Goal: Task Accomplishment & Management: Complete application form

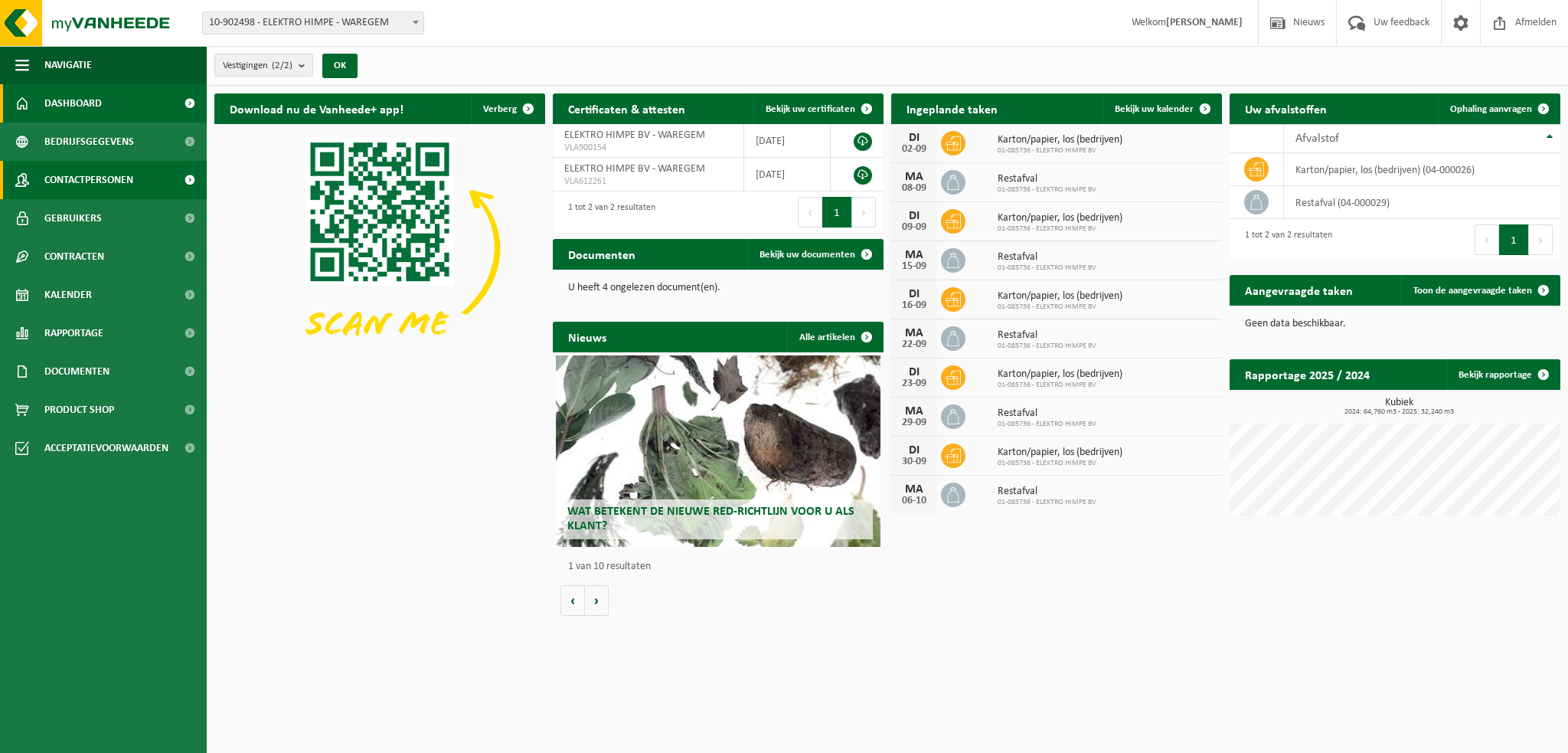
click at [84, 186] on span "Contactpersonen" at bounding box center [89, 180] width 89 height 38
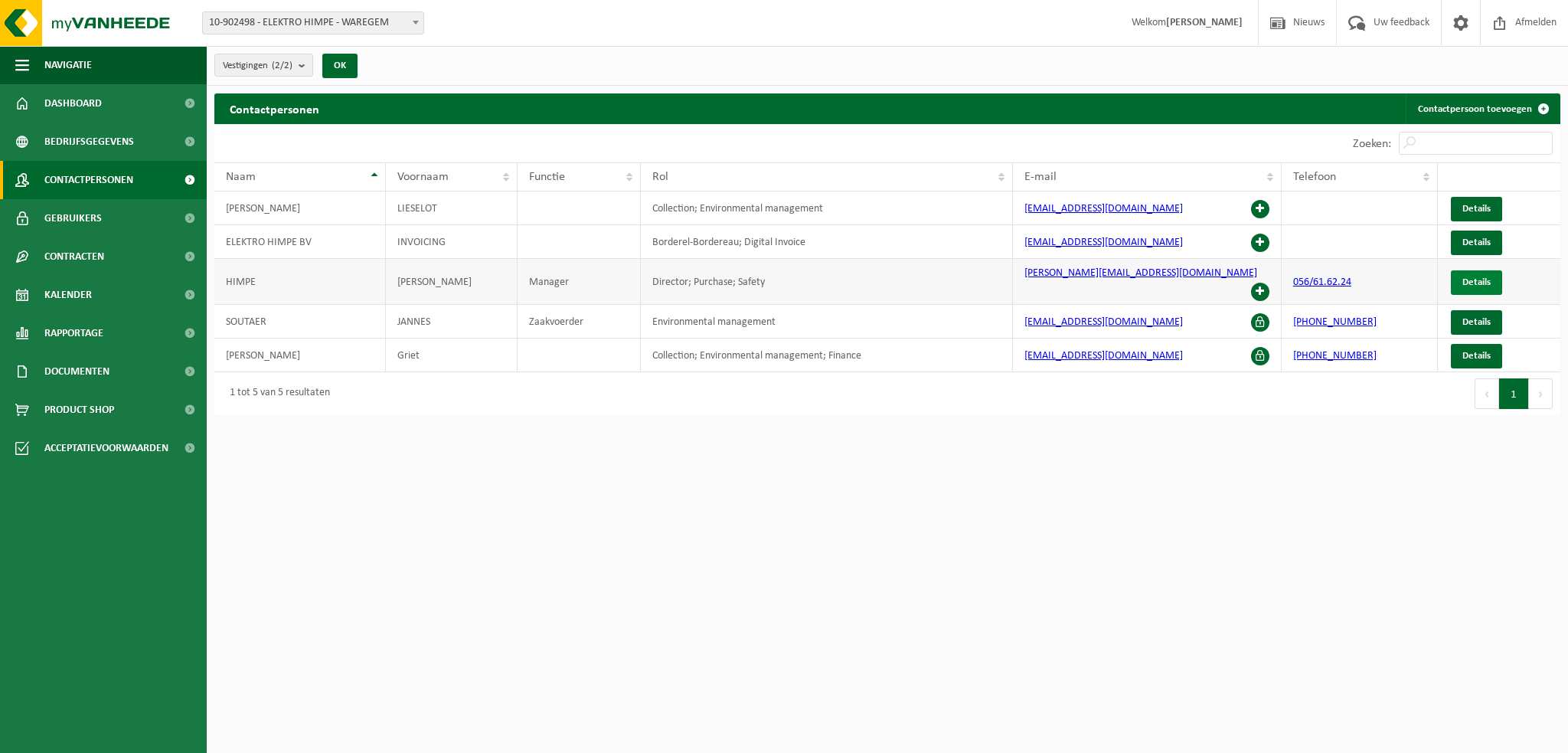
click at [1478, 277] on span "Details" at bounding box center [1477, 282] width 29 height 10
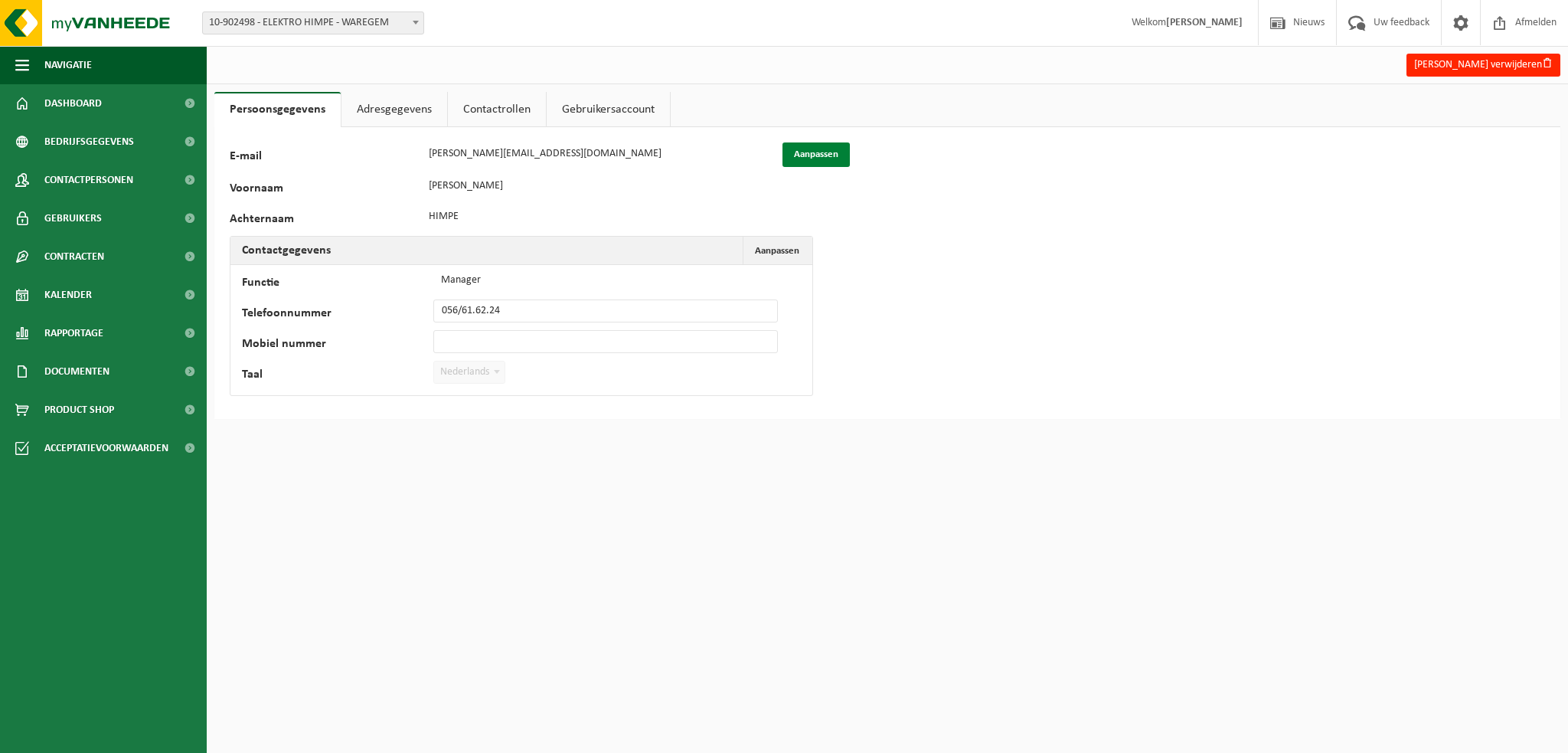
click at [824, 154] on button "Aanpassen" at bounding box center [815, 154] width 68 height 25
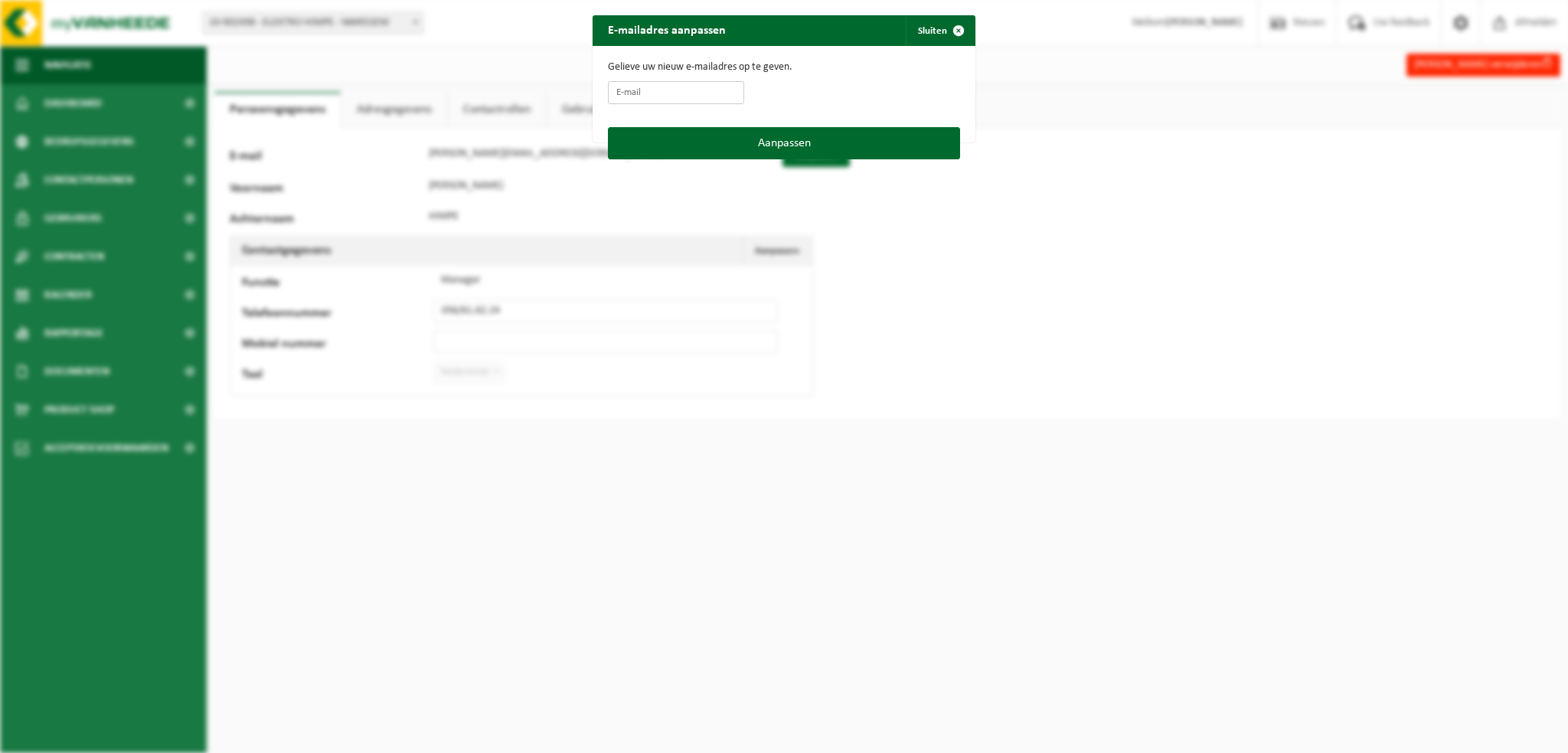
click at [644, 88] on input "E-mail" at bounding box center [675, 92] width 136 height 23
type input "simon@elektrohimpe.be"
click at [784, 143] on button "Aanpassen" at bounding box center [784, 143] width 352 height 32
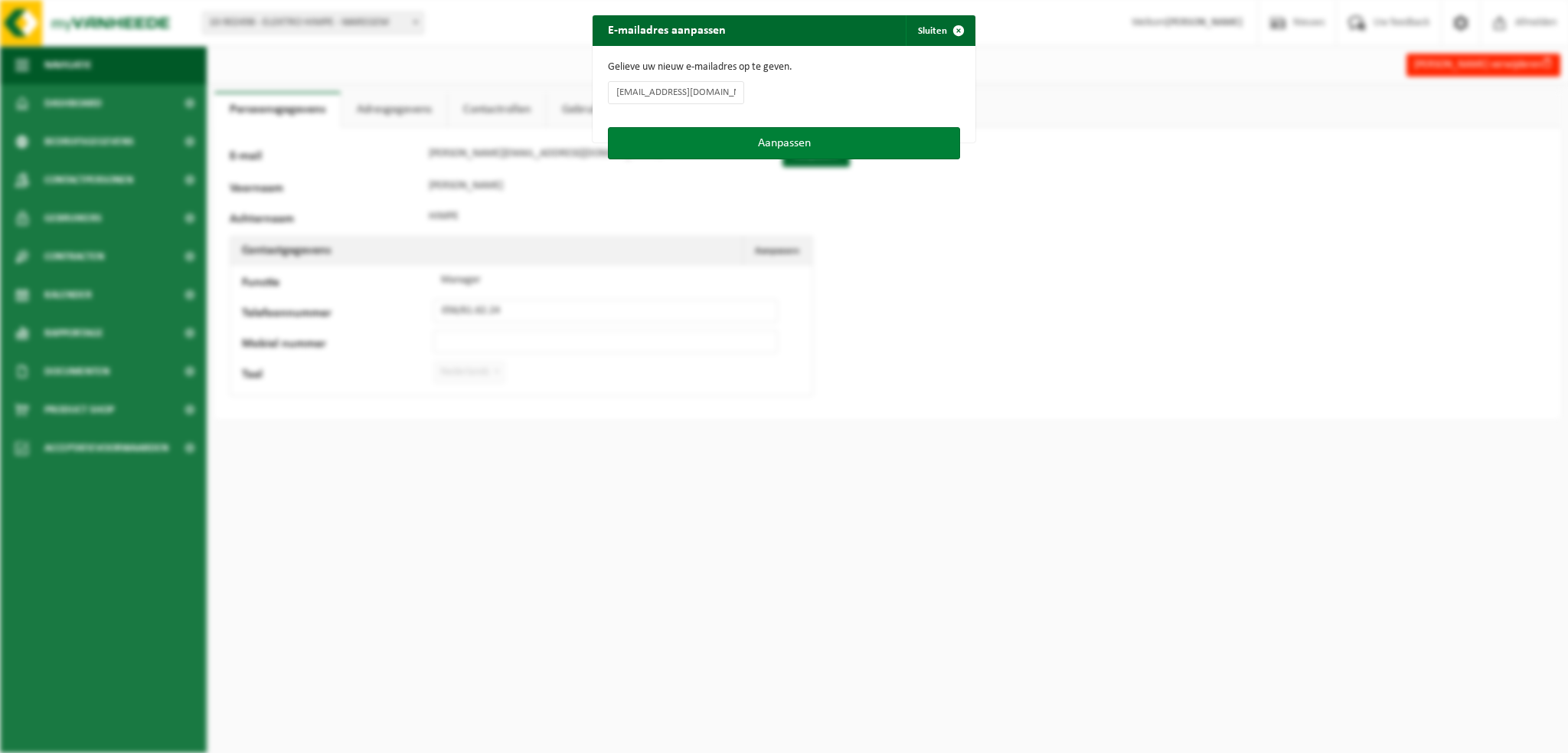
type input "simon@elektrohimpe.be"
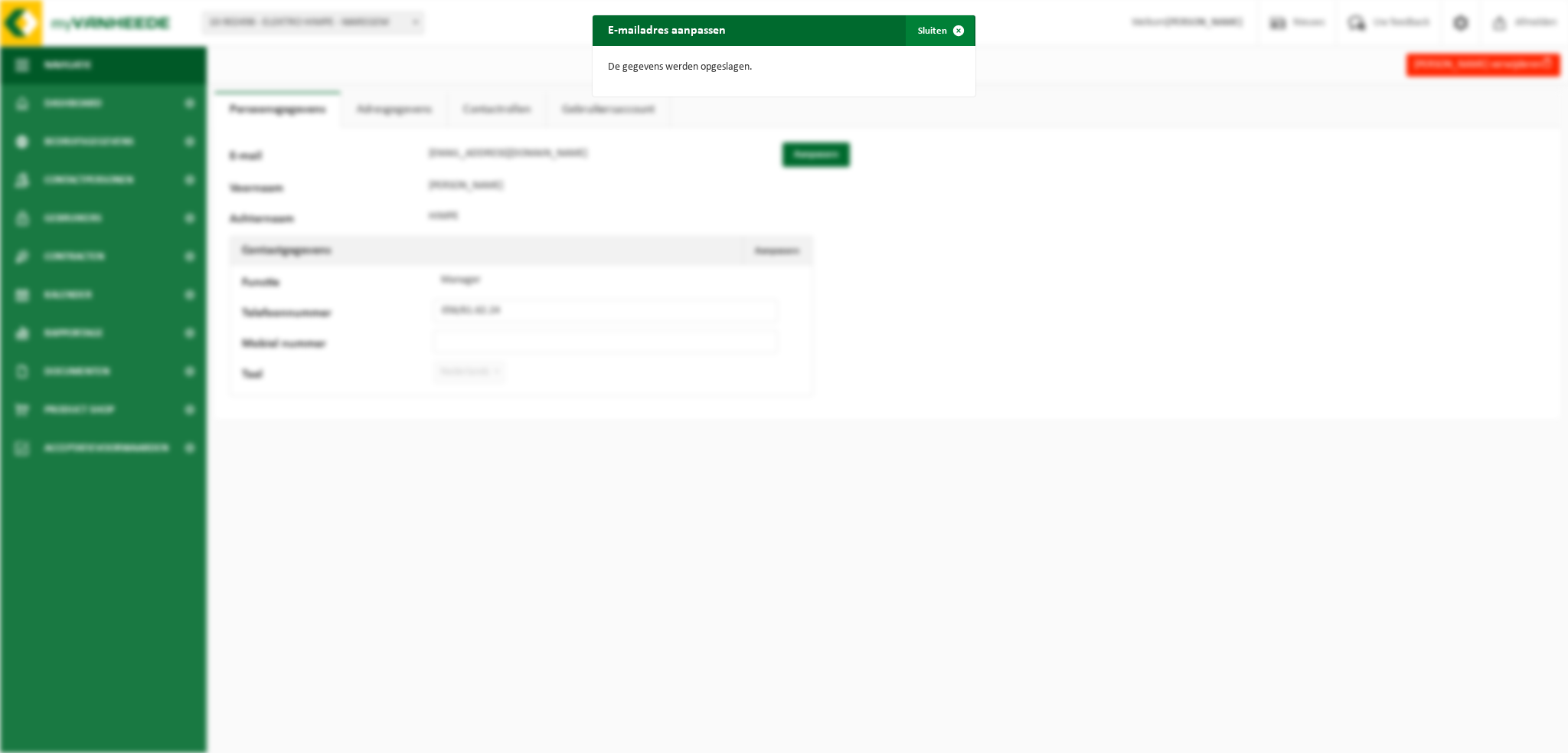
click at [943, 30] on span "button" at bounding box center [958, 30] width 30 height 30
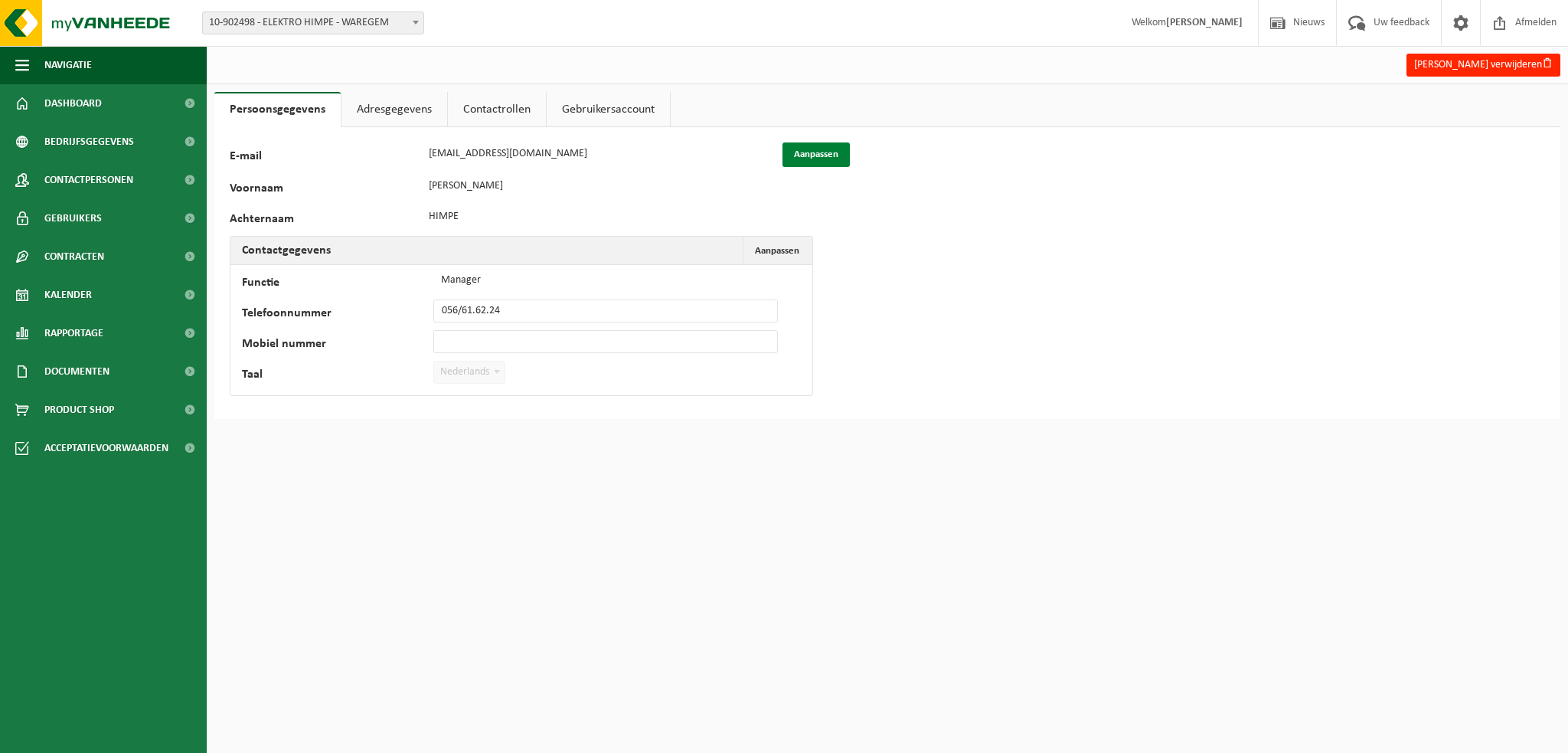
click at [818, 155] on button "Aanpassen" at bounding box center [815, 154] width 68 height 25
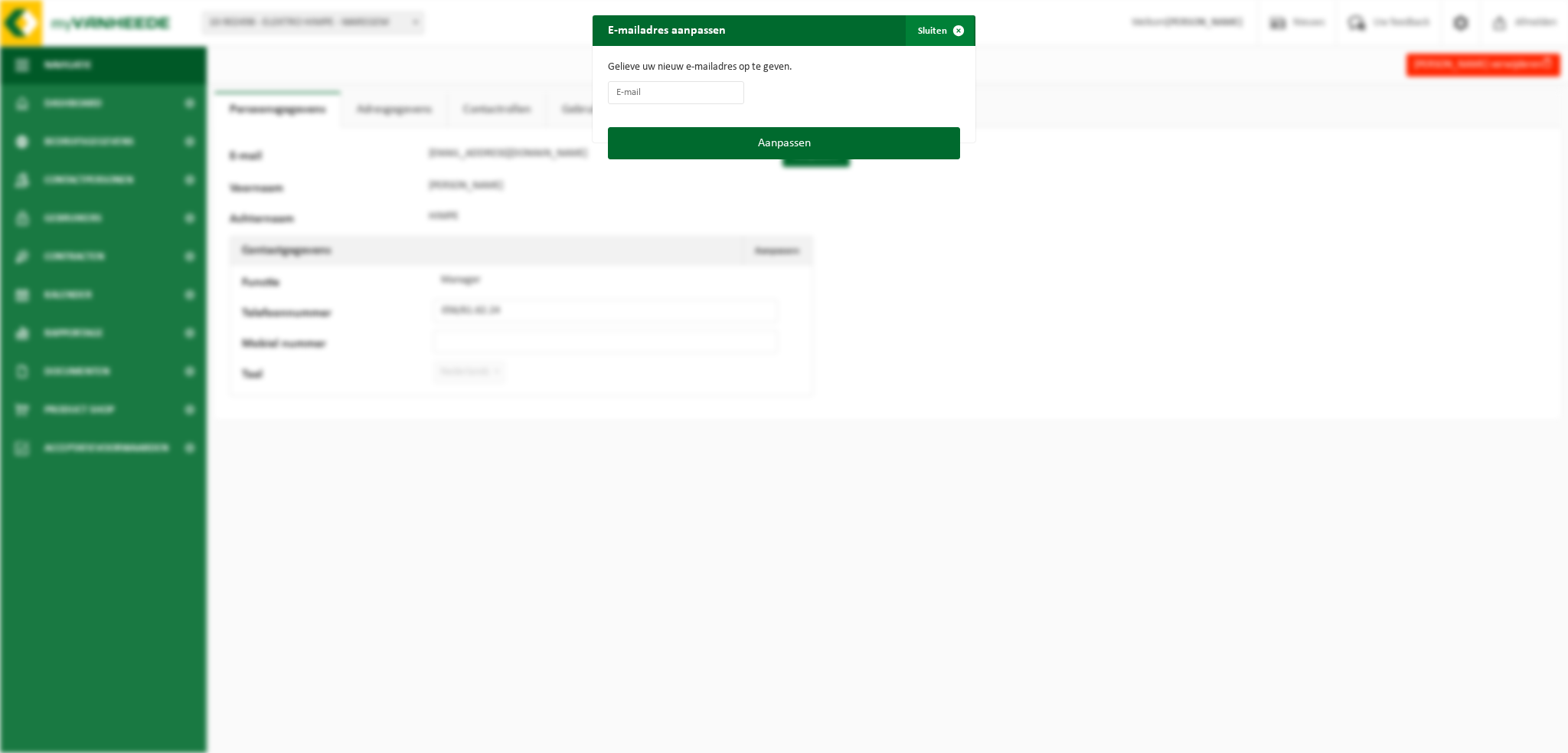
click at [952, 33] on span "button" at bounding box center [958, 30] width 30 height 30
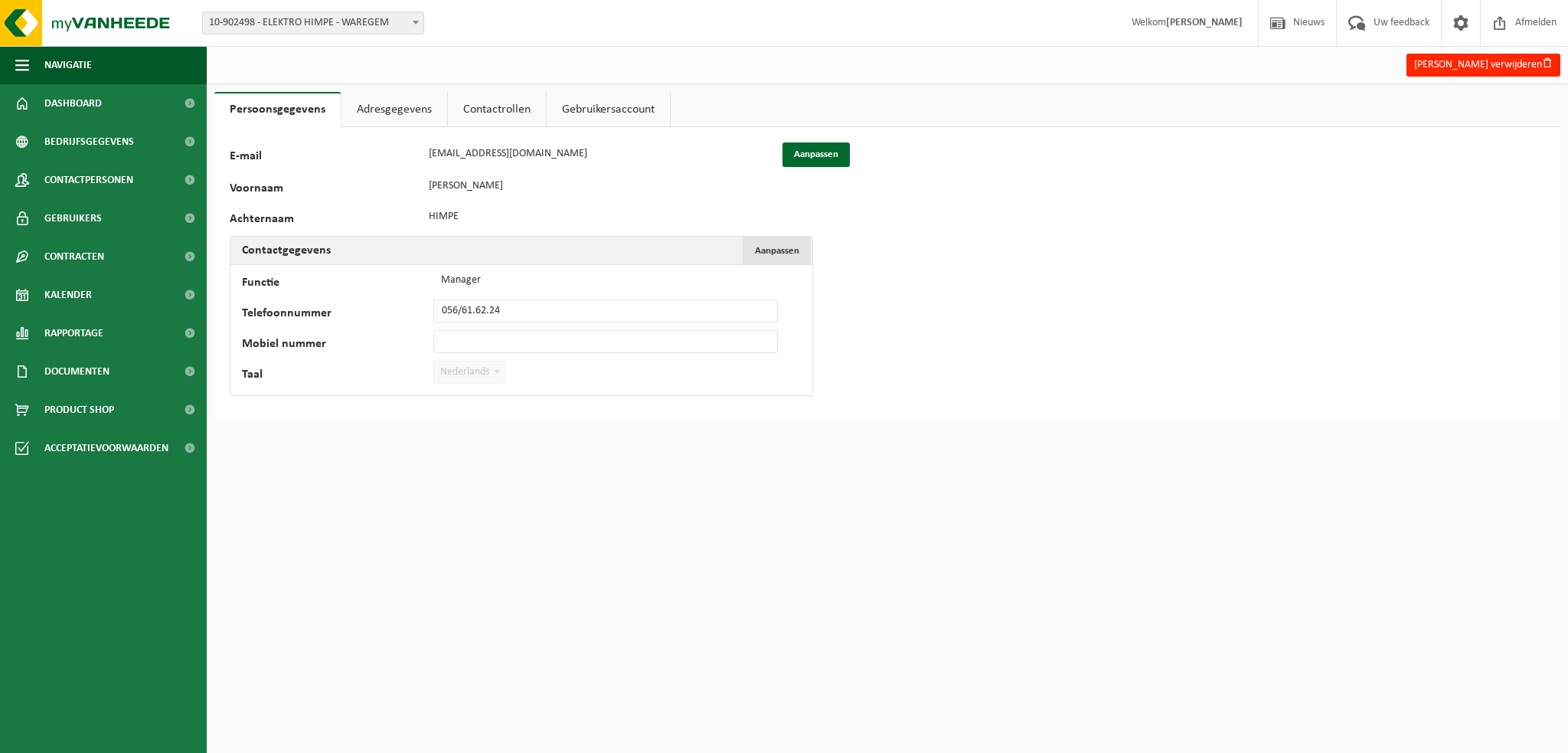
click at [793, 253] on span "Aanpassen" at bounding box center [777, 251] width 45 height 10
click at [416, 110] on link "Adresgegevens" at bounding box center [394, 109] width 106 height 35
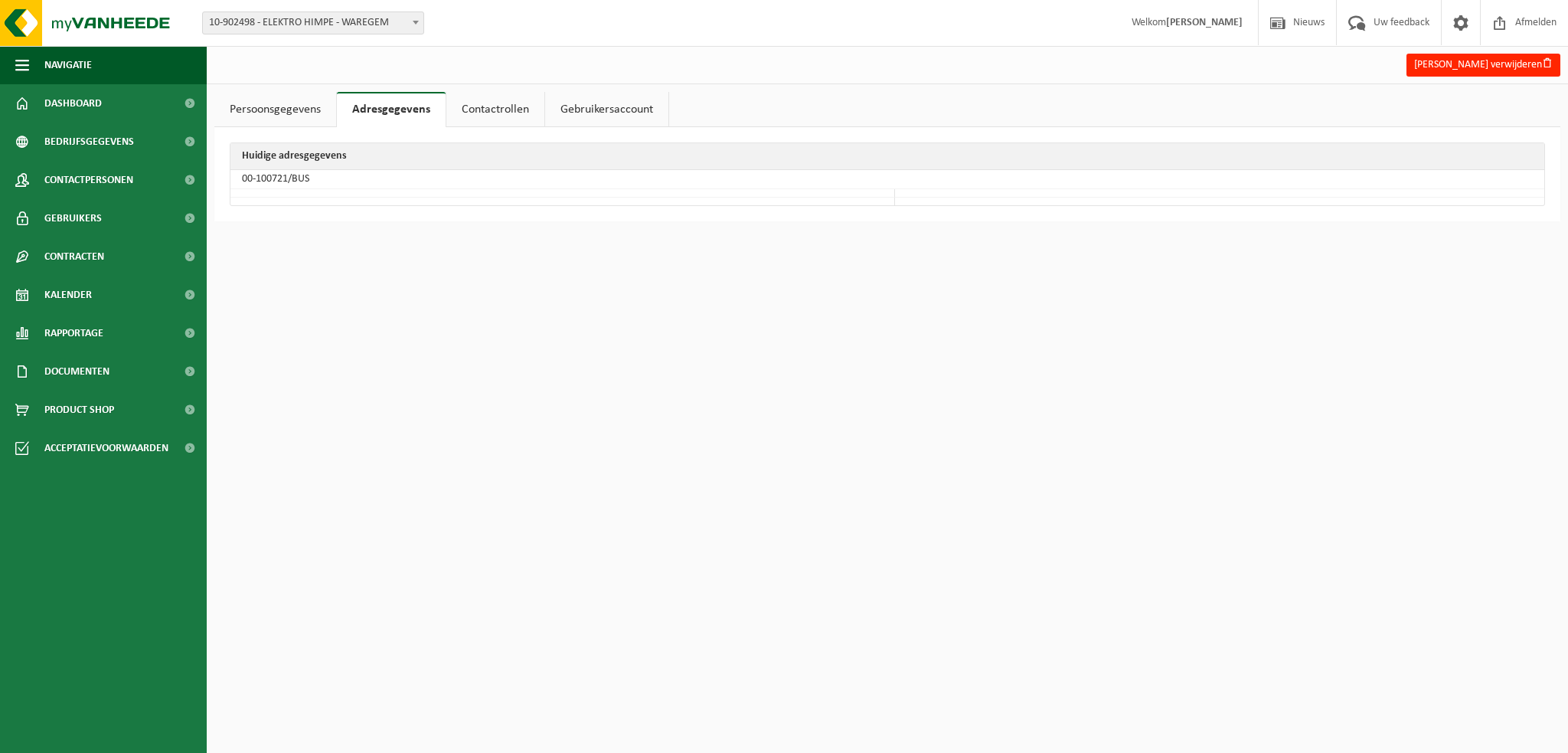
click at [263, 103] on link "Persoonsgegevens" at bounding box center [274, 109] width 122 height 35
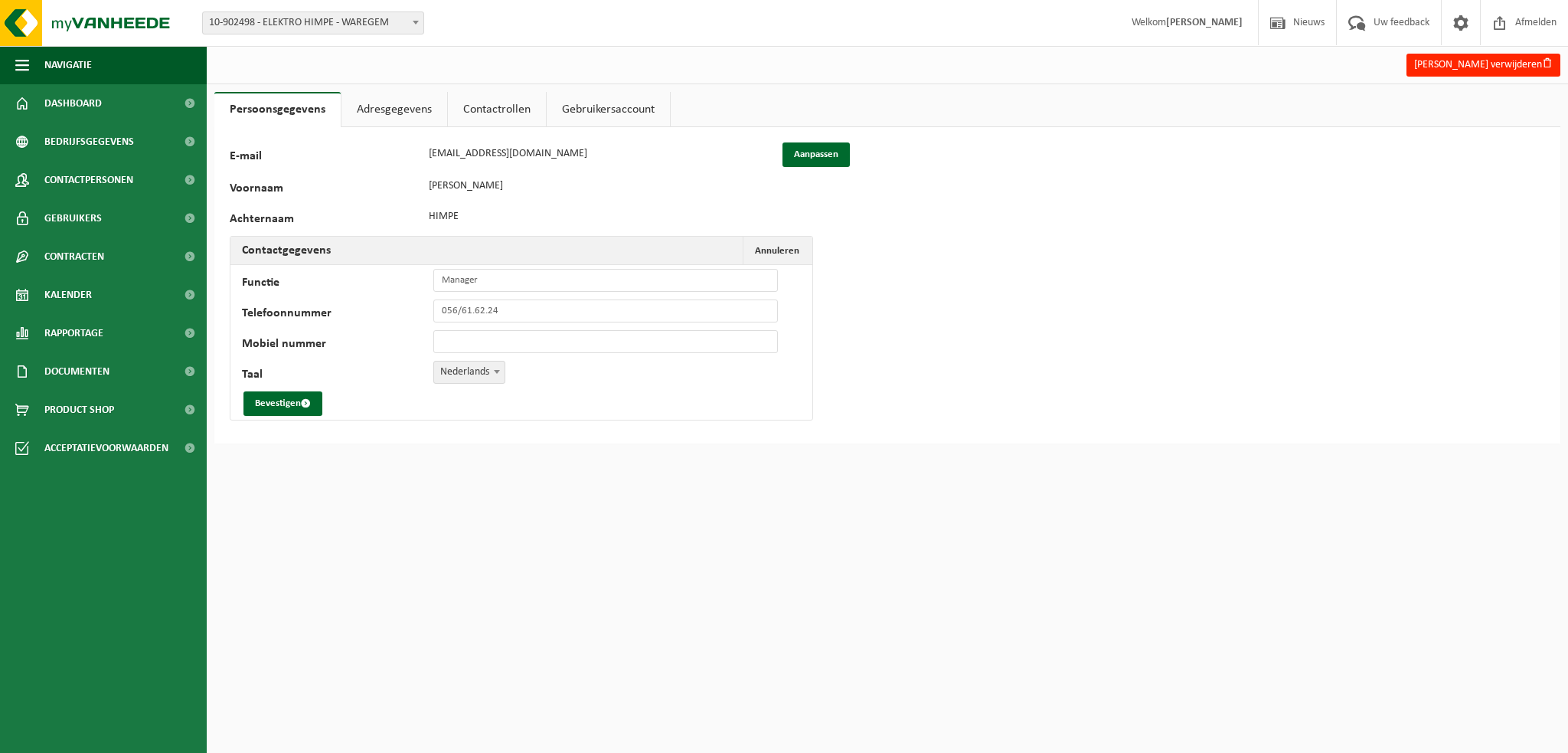
click at [502, 107] on link "Contactrollen" at bounding box center [496, 109] width 98 height 35
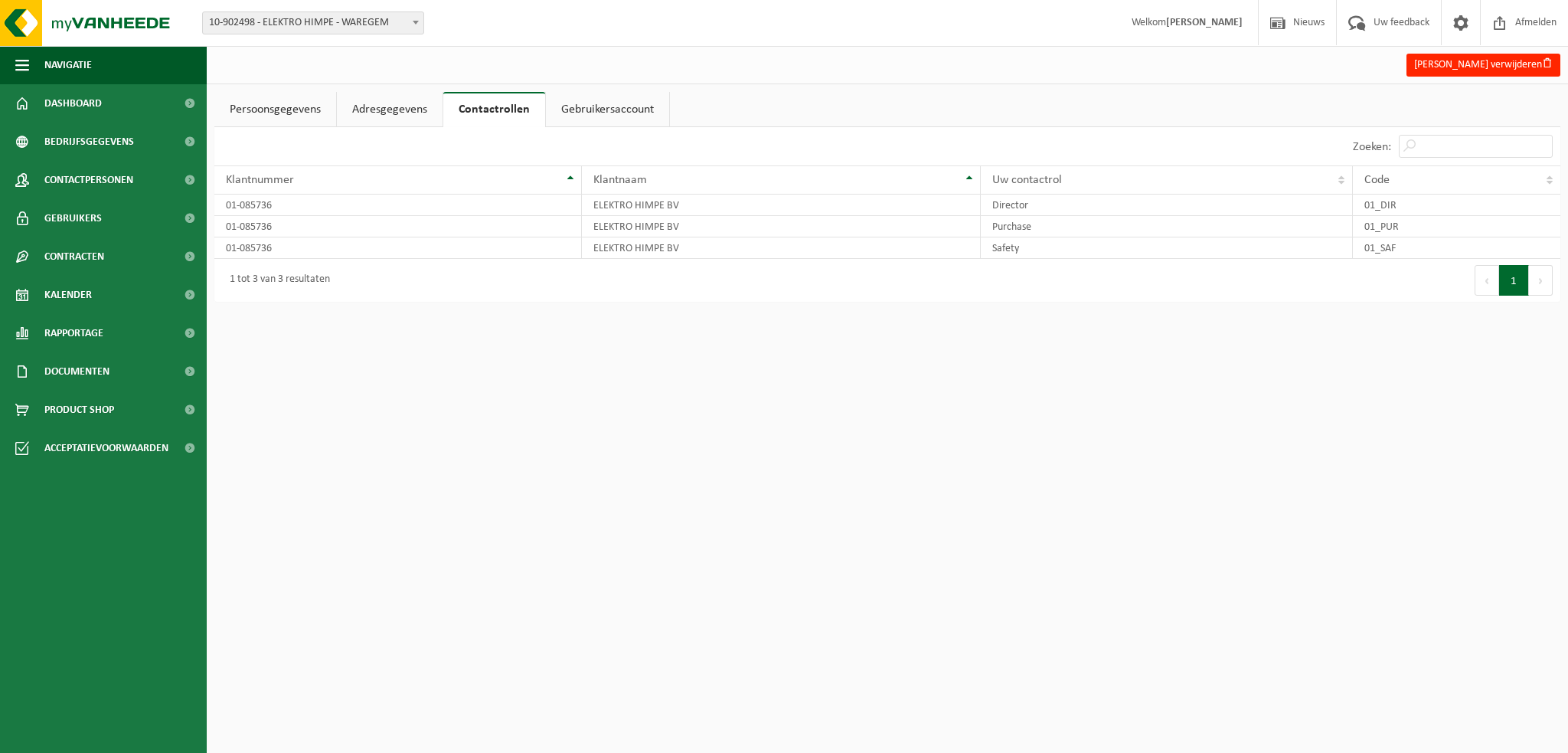
click at [579, 110] on link "Gebruikersaccount" at bounding box center [607, 109] width 123 height 35
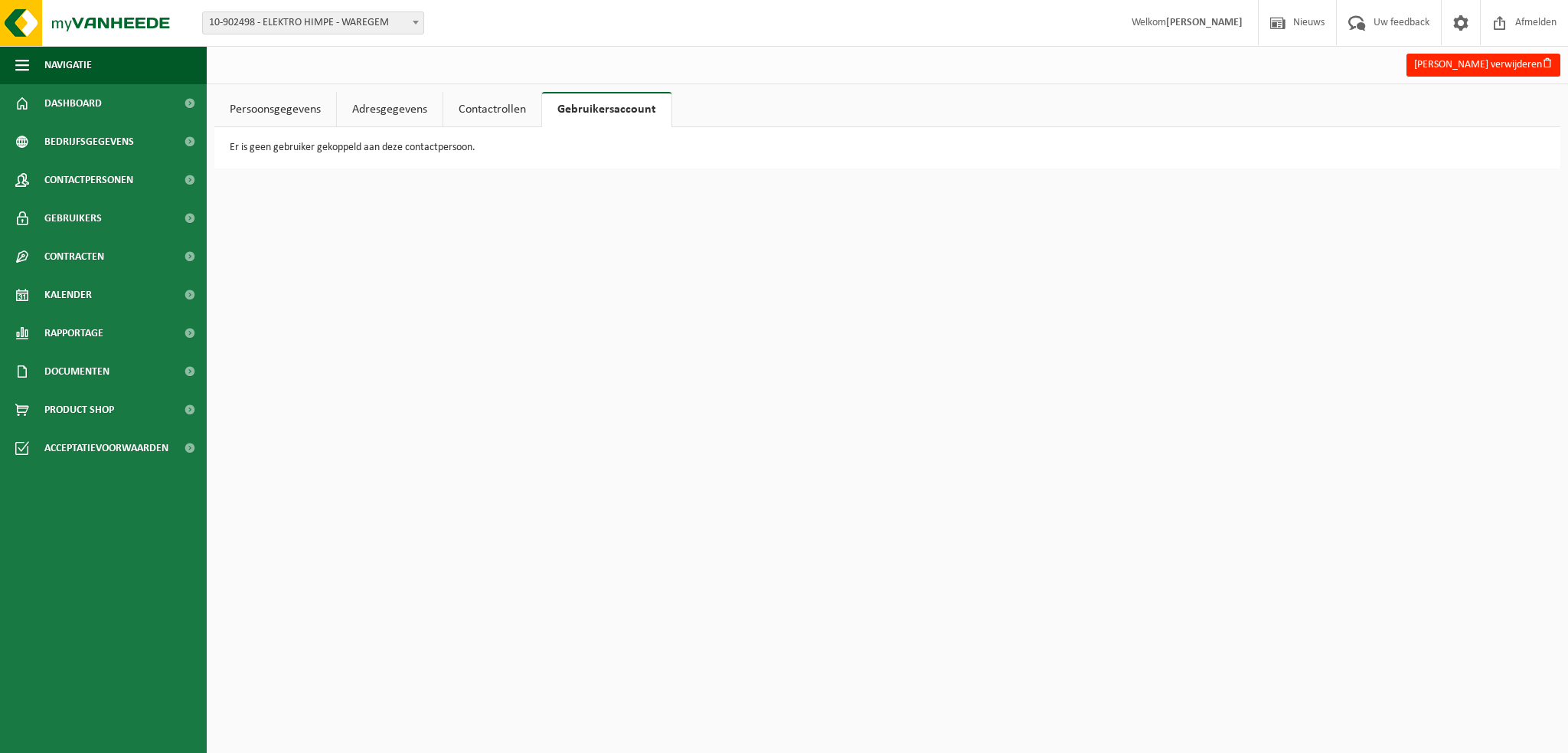
click at [387, 112] on link "Adresgegevens" at bounding box center [389, 109] width 106 height 35
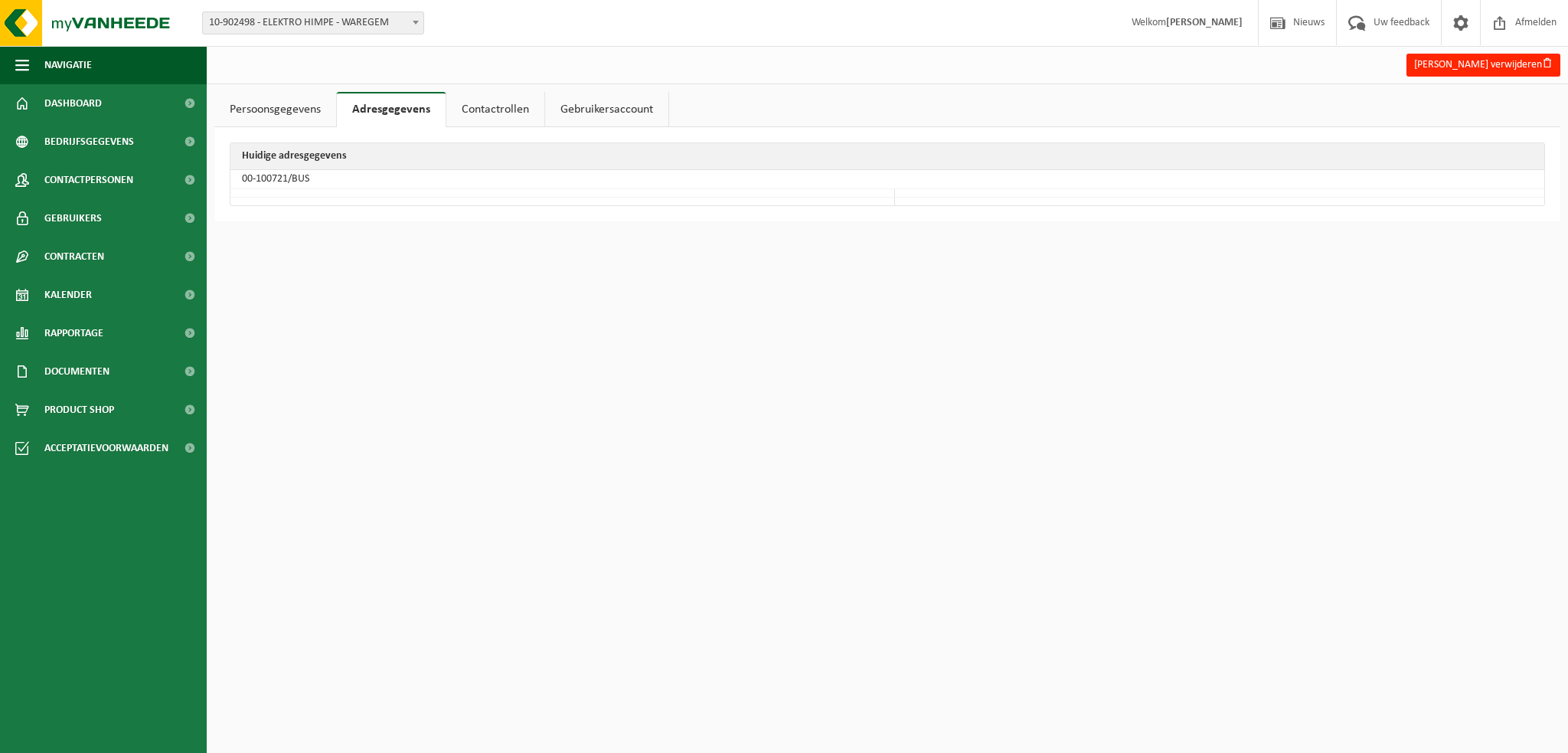
click at [282, 107] on link "Persoonsgegevens" at bounding box center [274, 109] width 122 height 35
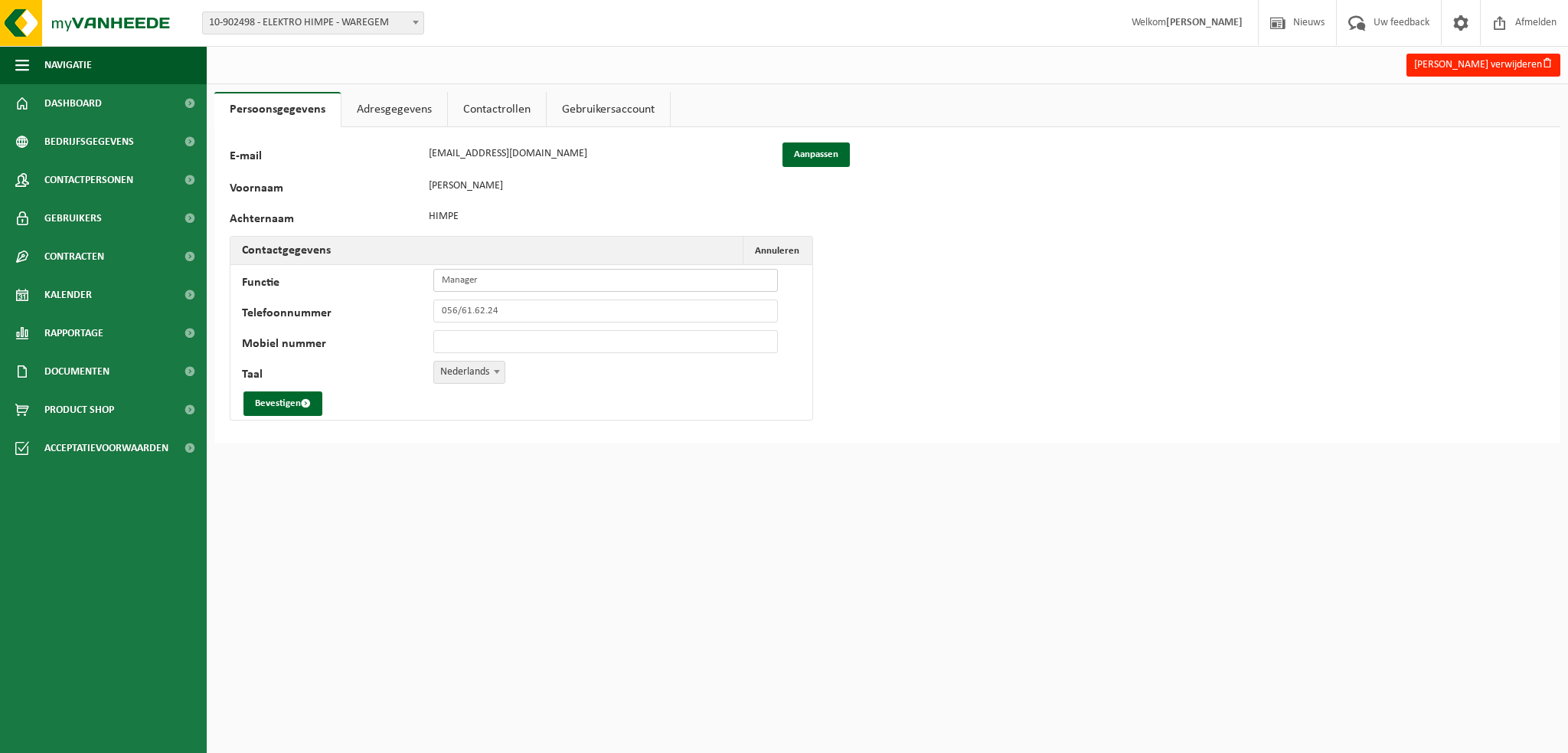
click at [477, 281] on input "Manager" at bounding box center [605, 280] width 344 height 23
click at [1480, 68] on button "Philip Himpe verwijderen" at bounding box center [1483, 64] width 154 height 23
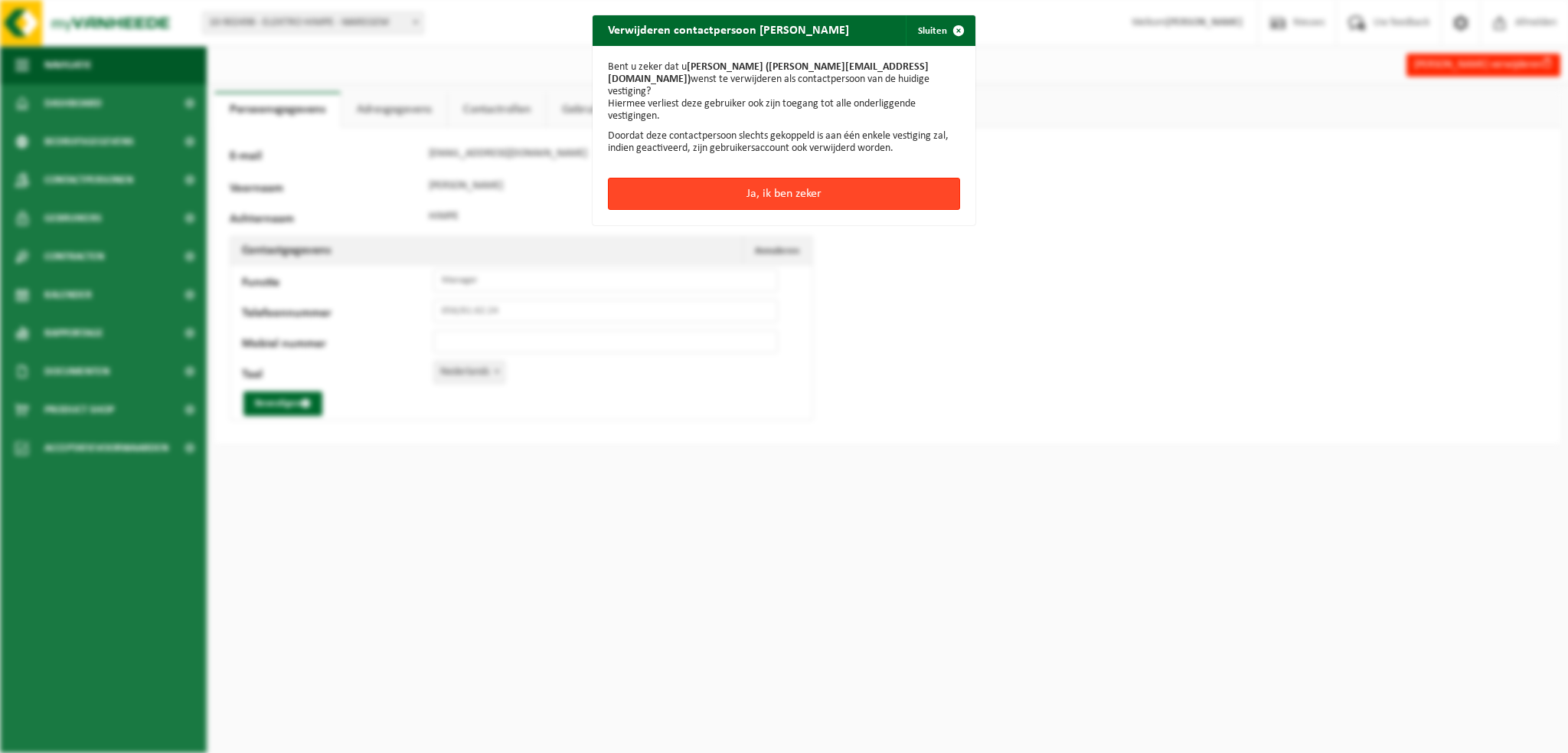
click at [776, 181] on button "Ja, ik ben zeker" at bounding box center [784, 193] width 352 height 32
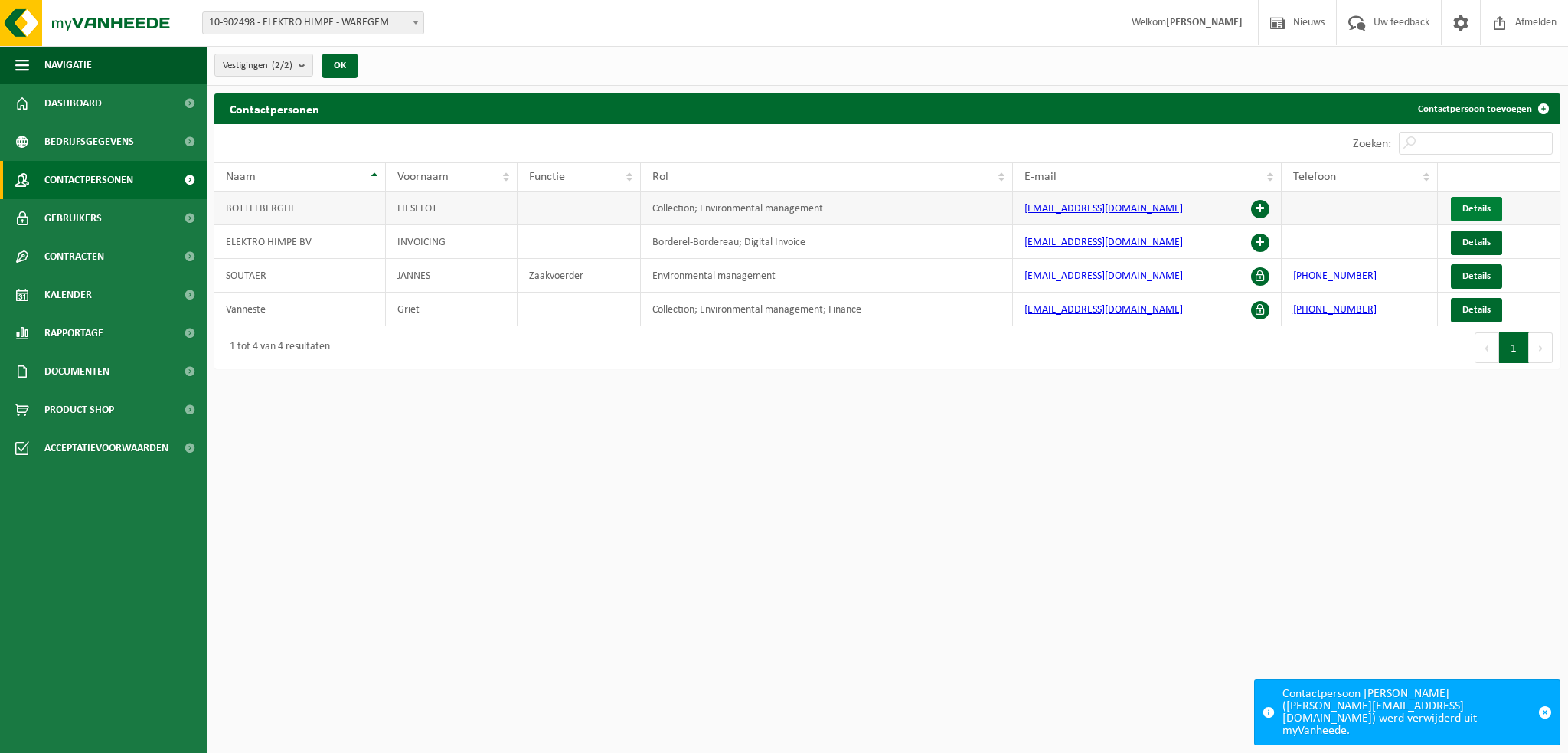
click at [1474, 204] on span "Details" at bounding box center [1477, 209] width 29 height 10
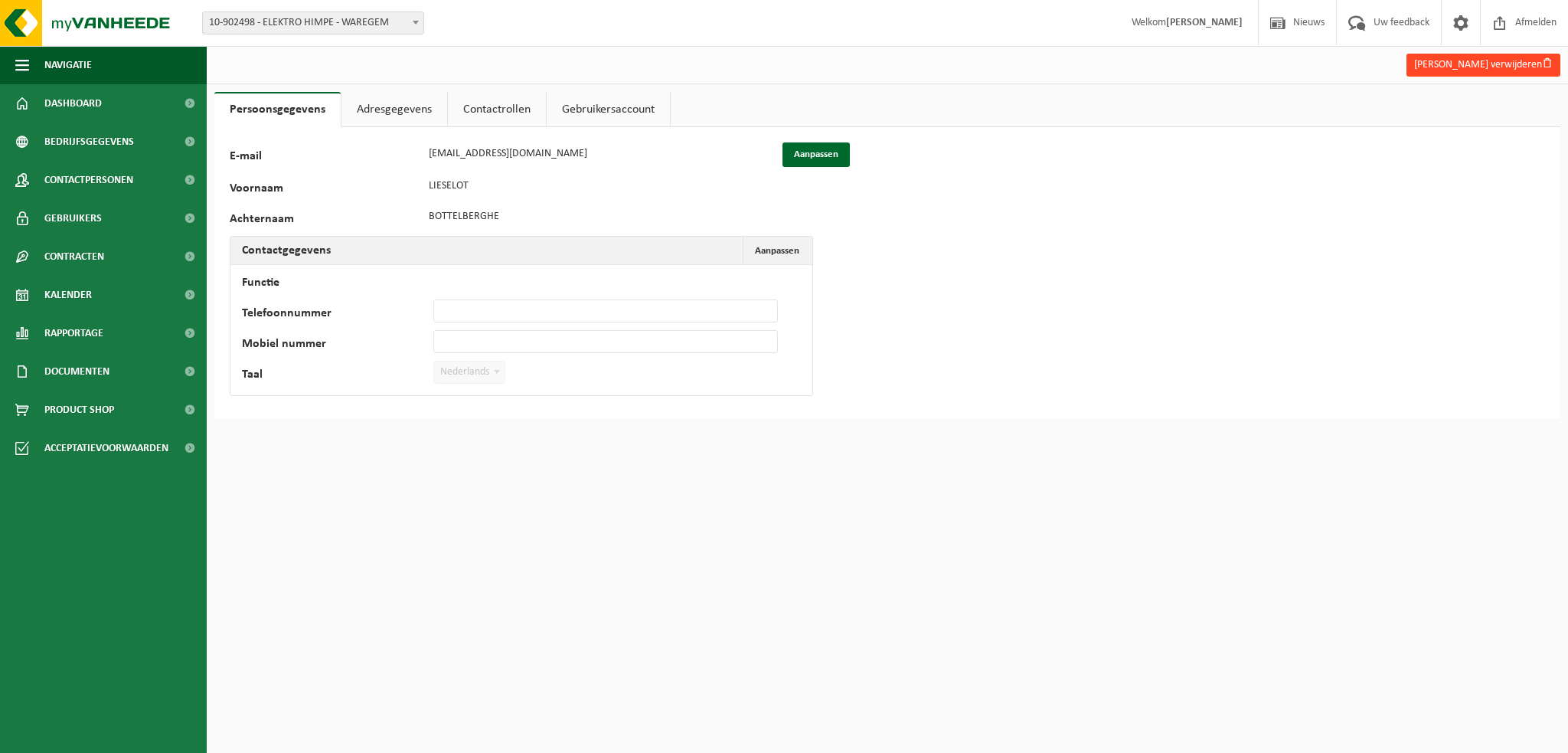
click at [1461, 67] on button "Lieselot Bottelberghe verwijderen" at bounding box center [1483, 64] width 154 height 23
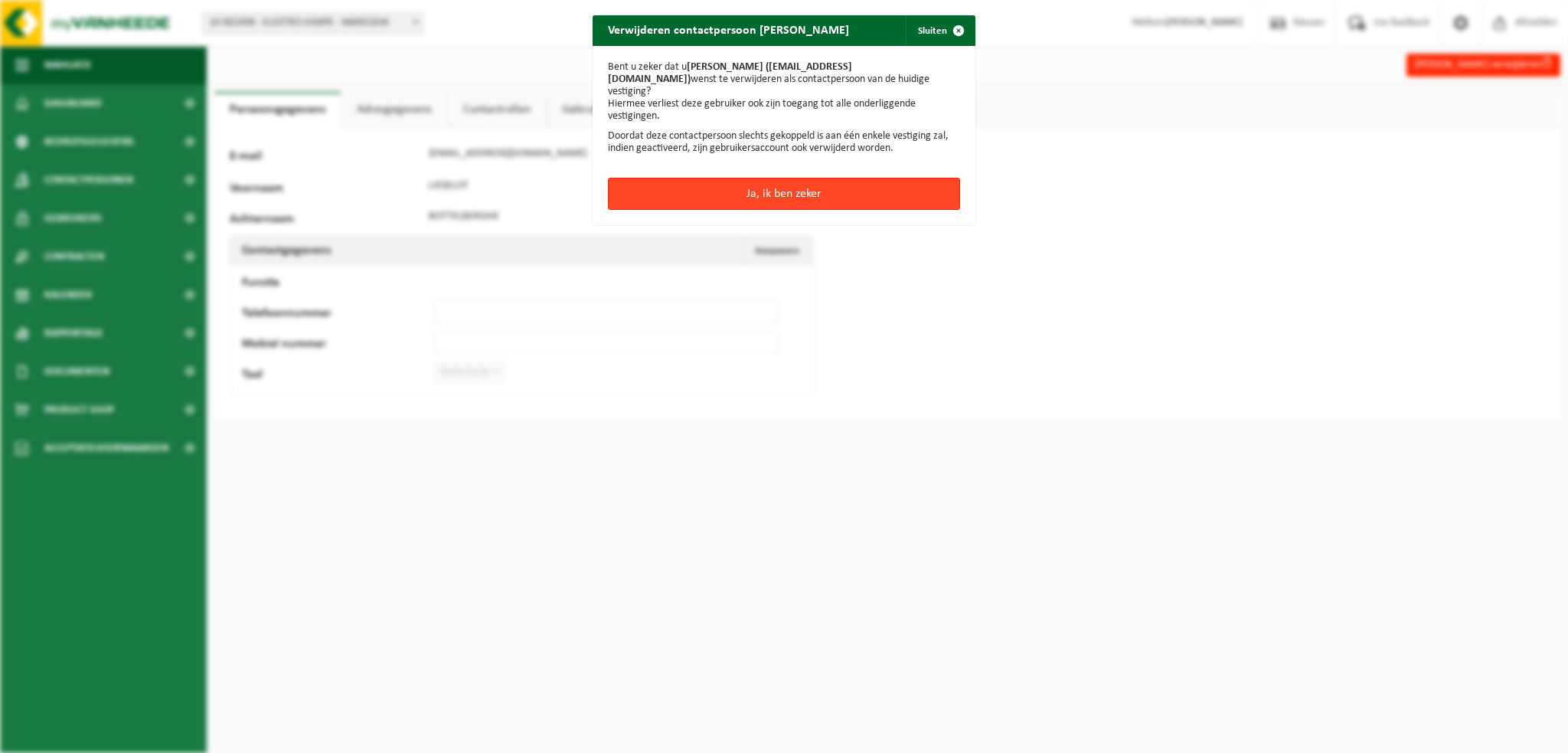
click at [790, 181] on button "Ja, ik ben zeker" at bounding box center [784, 193] width 352 height 32
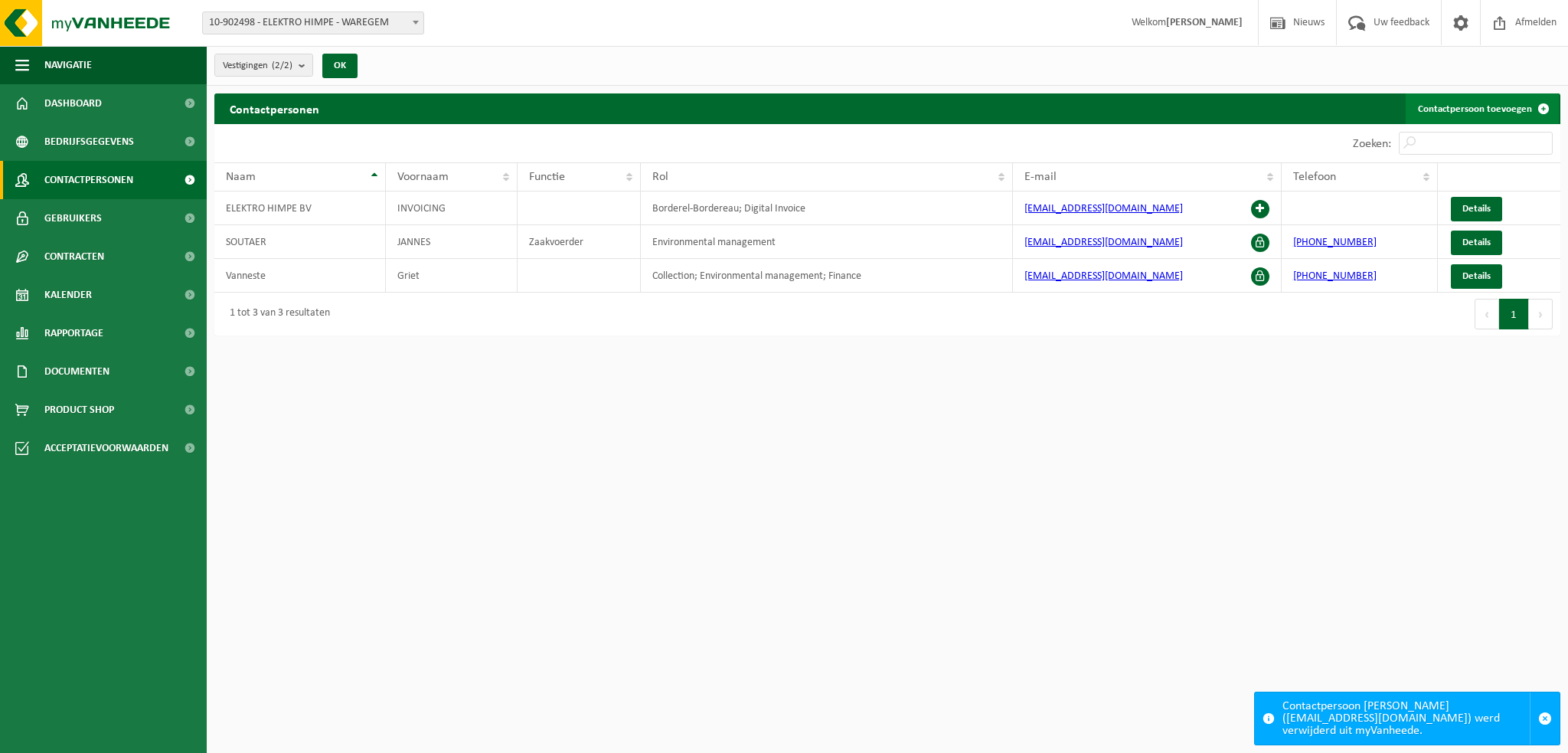
click at [1496, 105] on link "Contactpersoon toevoegen" at bounding box center [1482, 108] width 153 height 30
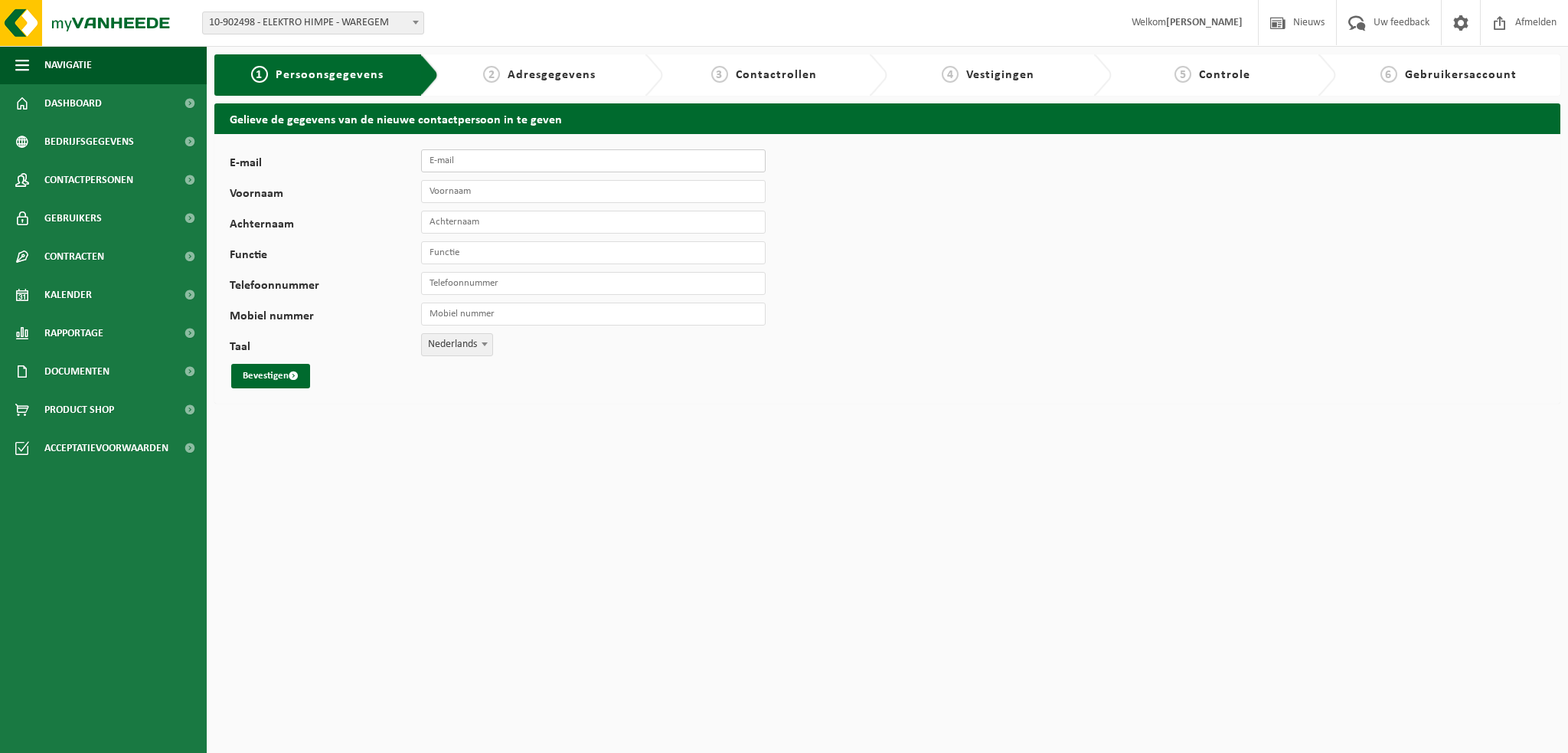
click at [456, 152] on input "E-mail" at bounding box center [593, 161] width 344 height 23
type input "[EMAIL_ADDRESS][DOMAIN_NAME]"
click at [456, 197] on input "Voornaam" at bounding box center [593, 191] width 344 height 23
type input "Simon"
click at [447, 220] on input "Achternaam" at bounding box center [593, 222] width 344 height 23
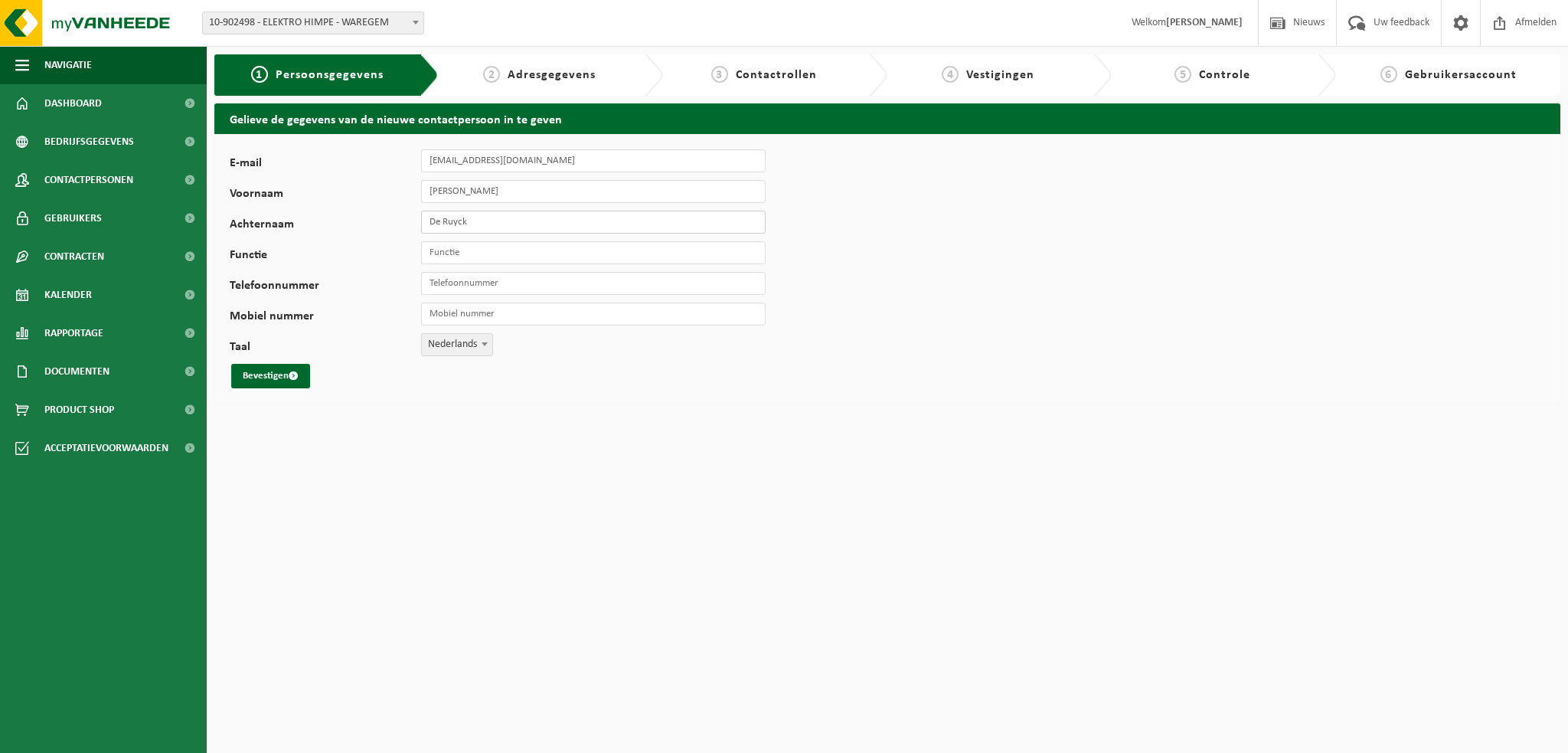
type input "De Ruyck"
click at [431, 252] on input "Functie" at bounding box center [593, 252] width 344 height 23
type input "operational manager"
click at [422, 314] on input "Mobiel nummer" at bounding box center [593, 314] width 344 height 23
click at [430, 287] on input "Telefoonnummer" at bounding box center [593, 283] width 344 height 23
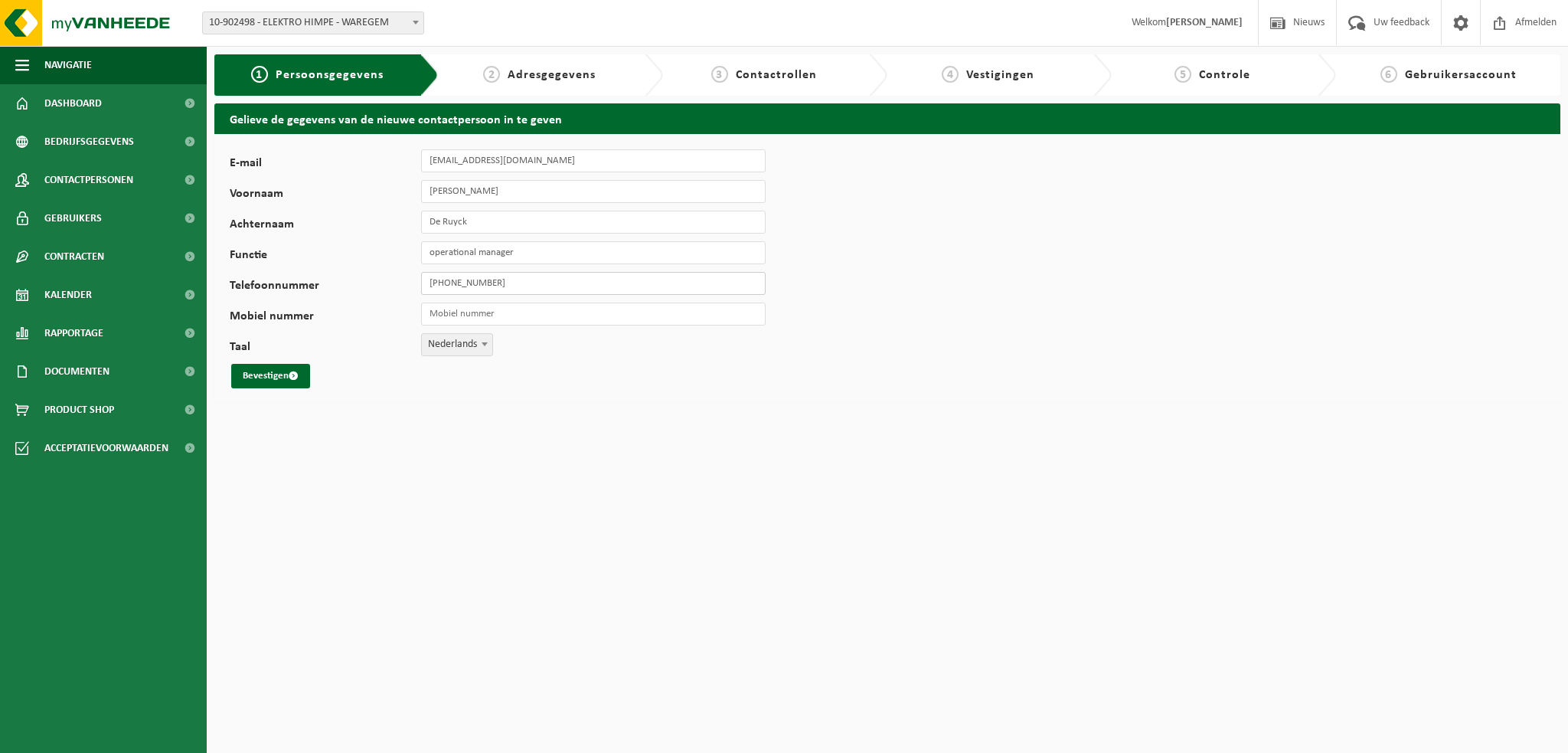
type input "+32 56 61 62 24"
click at [424, 309] on input "Mobiel nummer" at bounding box center [593, 314] width 344 height 23
type input "+32 483 42 84 33"
click at [255, 373] on button "Bevestigen" at bounding box center [270, 376] width 79 height 25
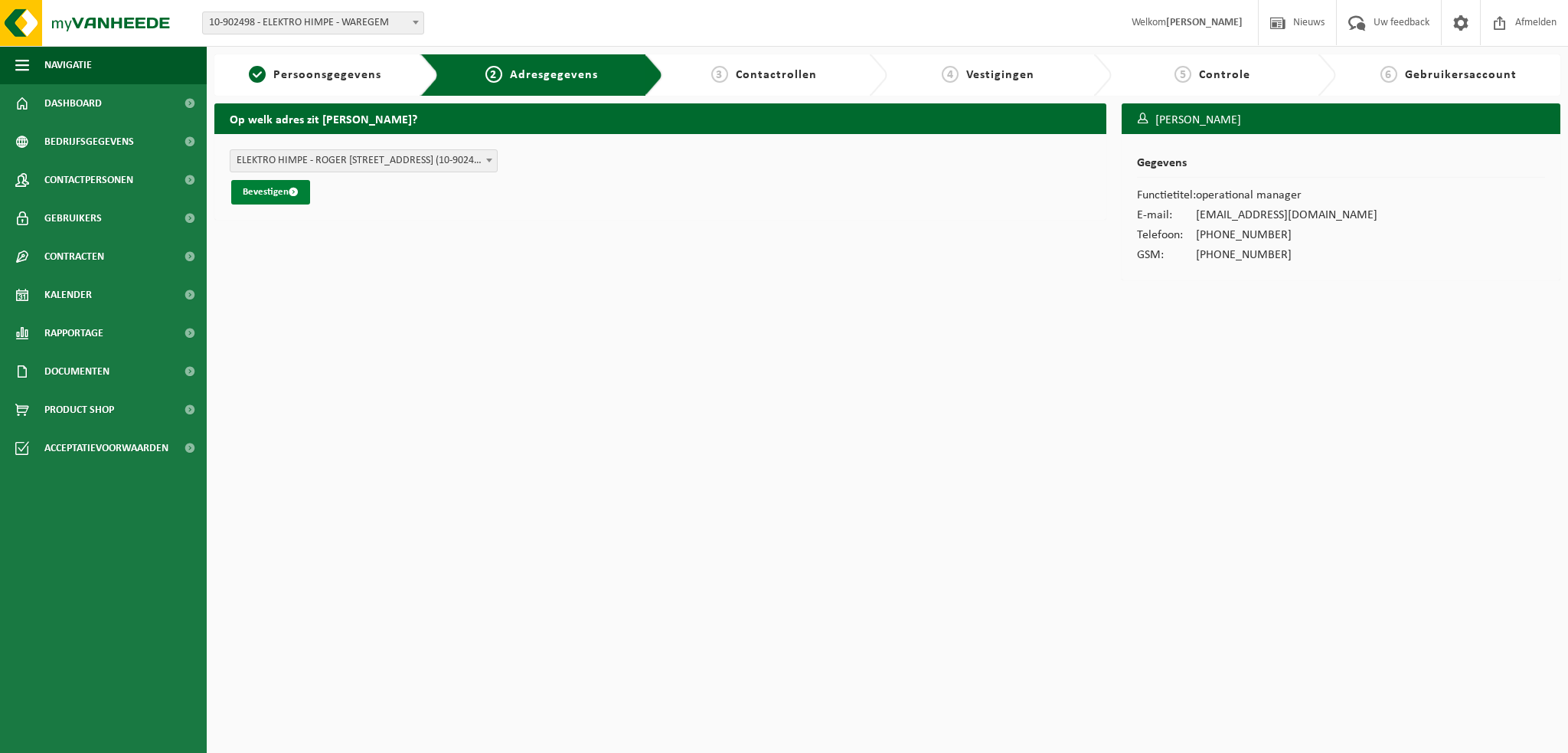
click at [255, 188] on button "Bevestigen" at bounding box center [270, 192] width 79 height 25
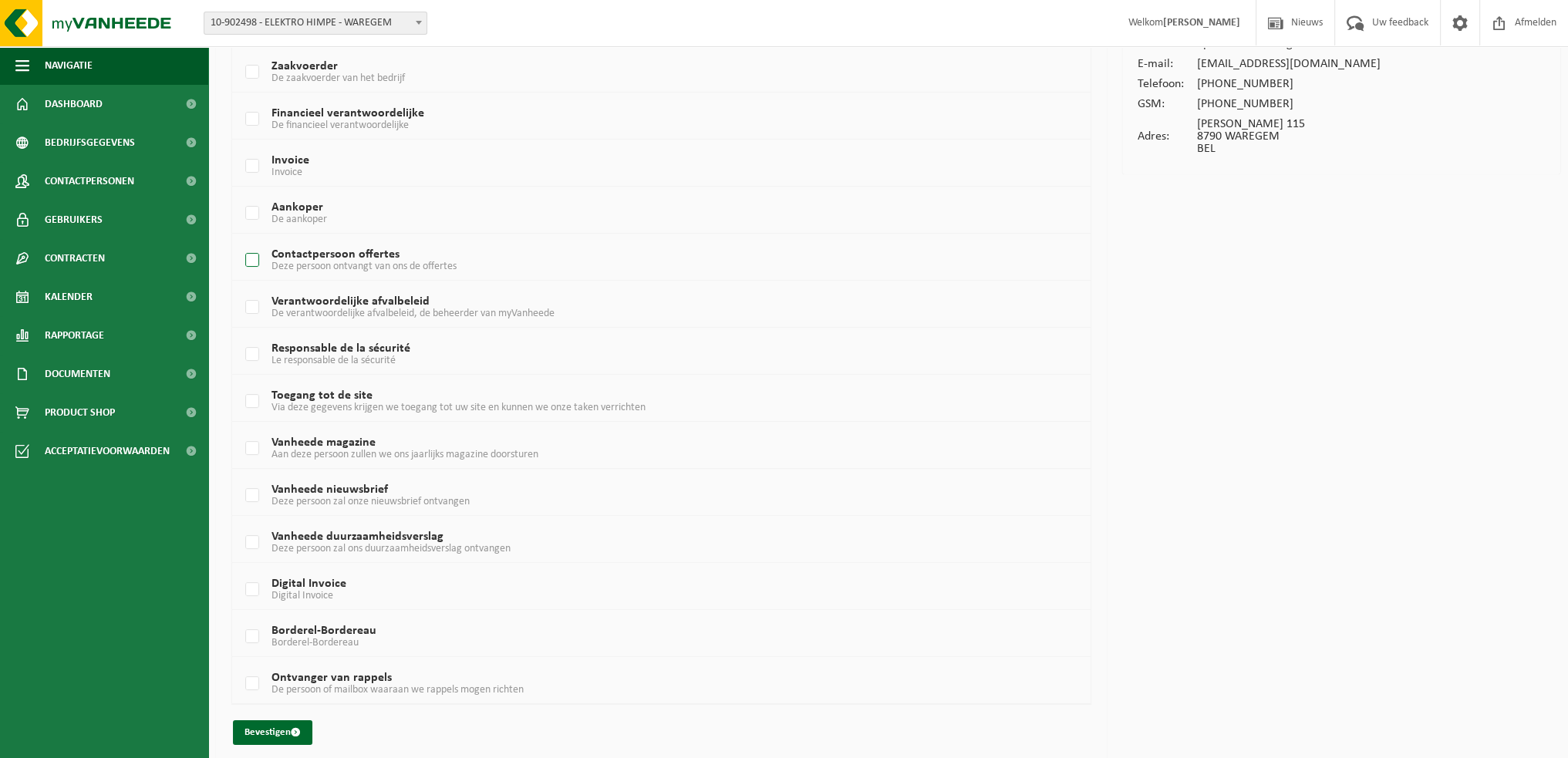
scroll to position [154, 0]
click at [253, 255] on label "Contactpersoon offertes Deze persoon ontvangt van ons de offertes" at bounding box center [624, 259] width 766 height 23
click at [240, 240] on input "Contactpersoon offertes Deze persoon ontvangt van ons de offertes" at bounding box center [239, 239] width 1 height 1
checkbox input "true"
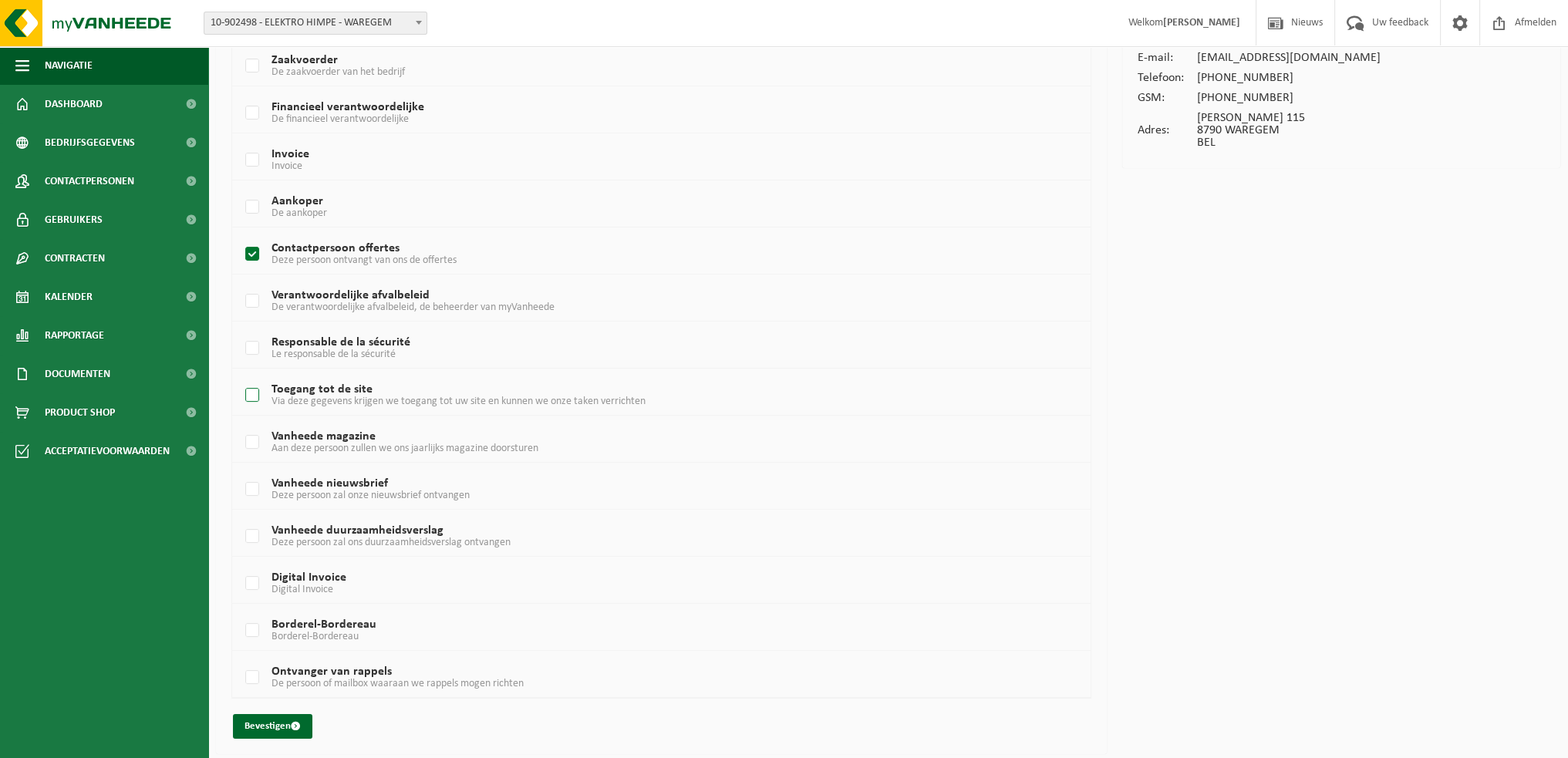
click at [250, 394] on label "Toegang tot de site Via deze gegevens krijgen we toegang tot uw site en kunnen …" at bounding box center [624, 395] width 766 height 23
click at [240, 377] on input "Toegang tot de site Via deze gegevens krijgen we toegang tot uw site en kunnen …" at bounding box center [239, 376] width 1 height 1
checkbox input "true"
click at [279, 723] on button "Bevestigen" at bounding box center [273, 726] width 79 height 25
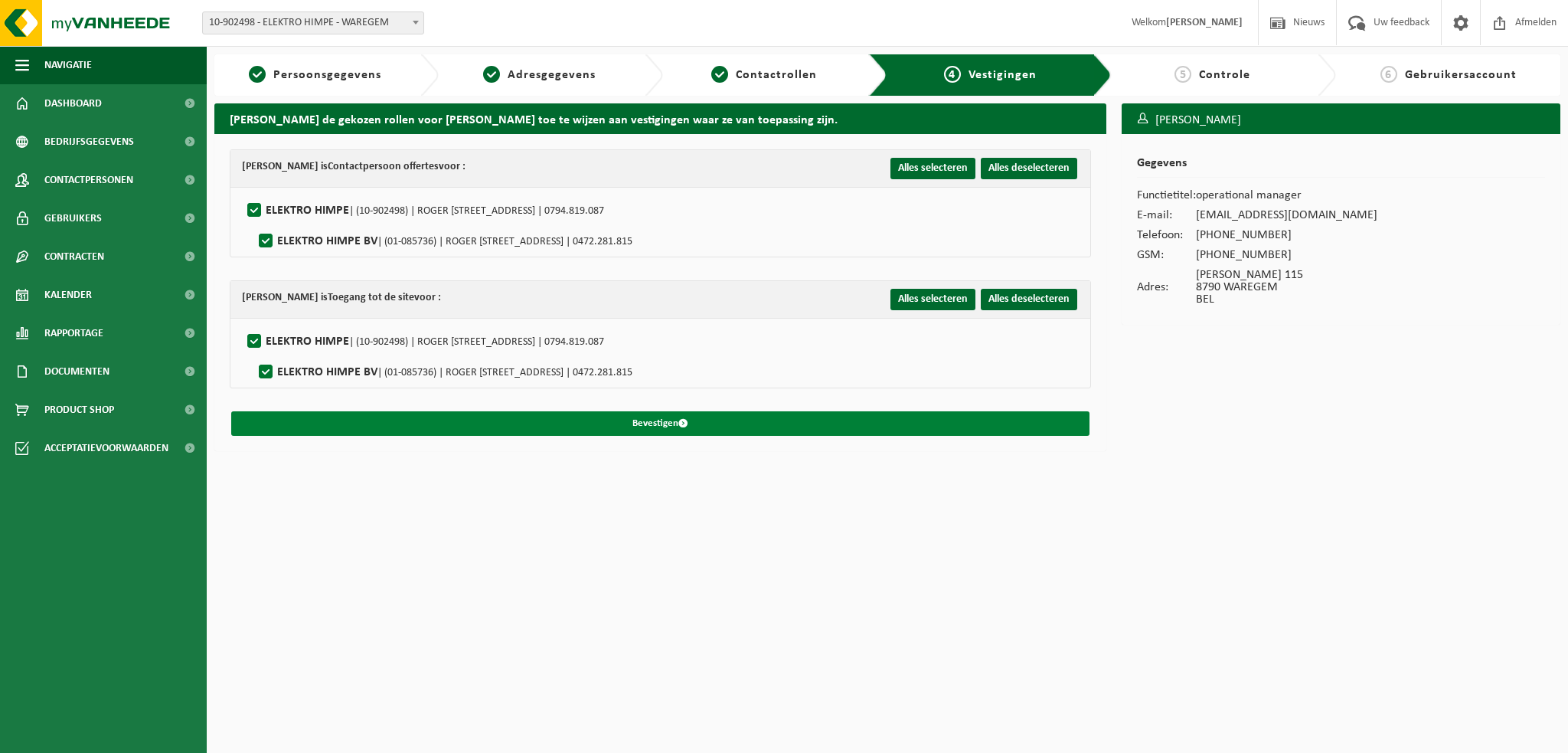
click at [640, 422] on button "Bevestigen" at bounding box center [660, 423] width 858 height 25
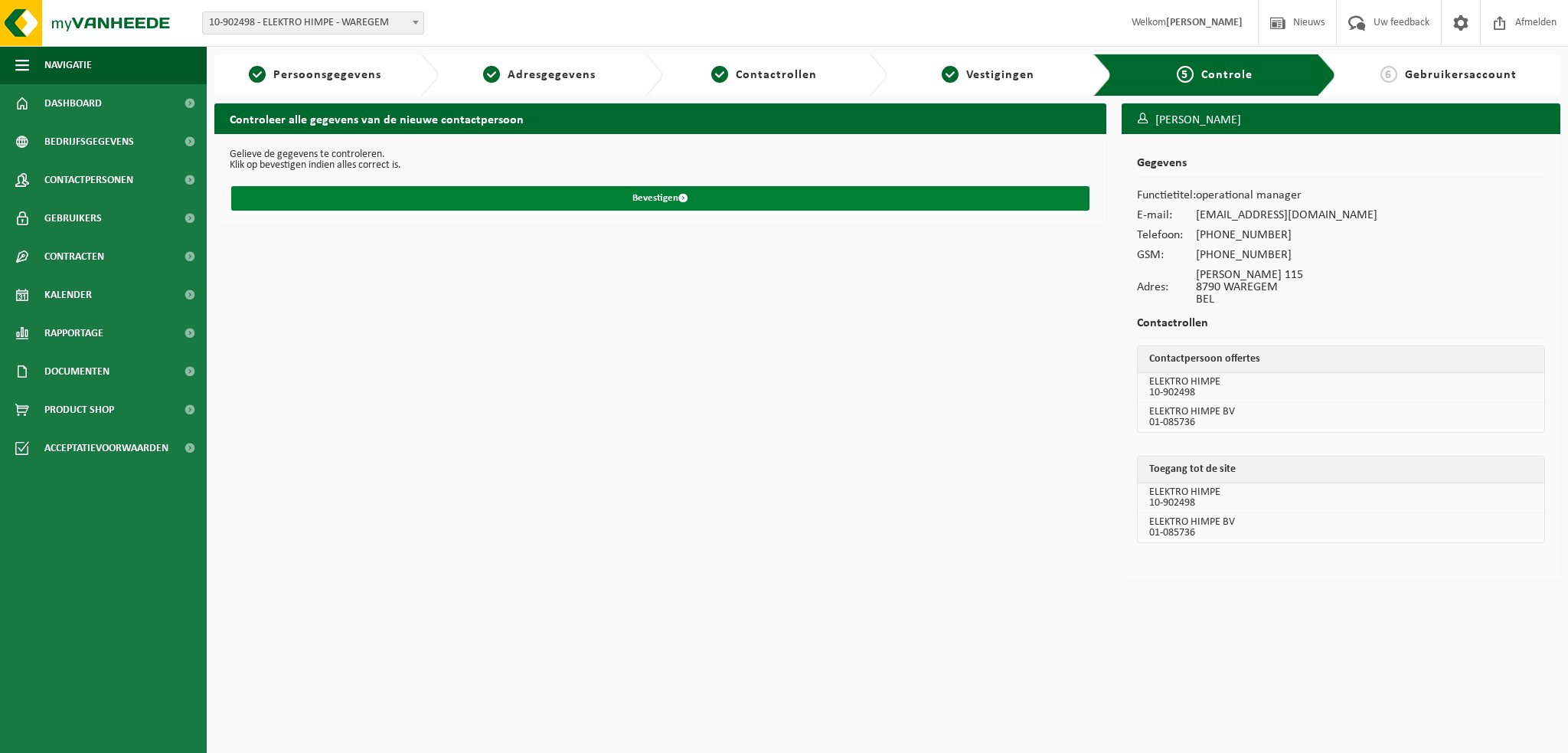
click at [654, 200] on button "Bevestigen" at bounding box center [660, 198] width 858 height 25
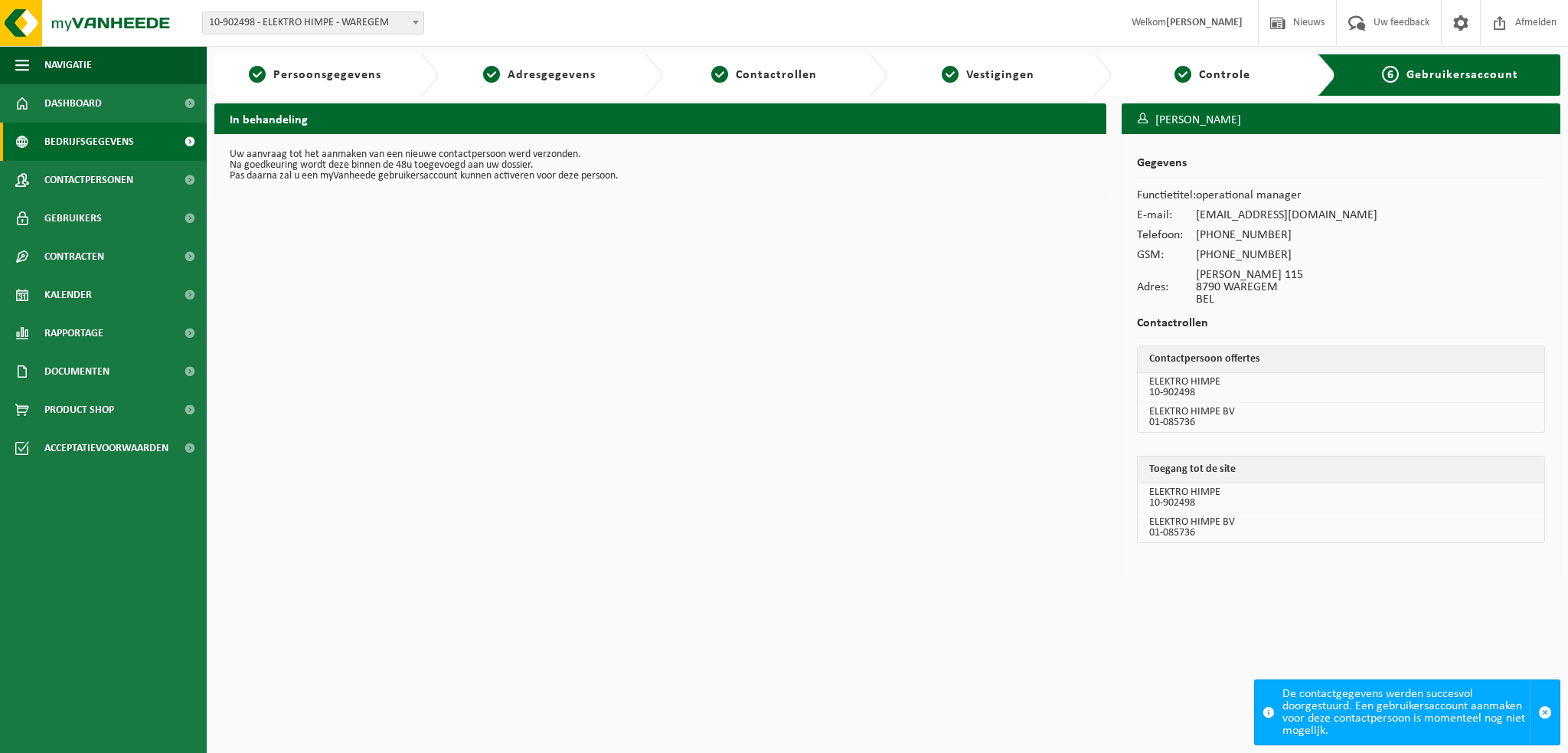
click at [91, 143] on span "Bedrijfsgegevens" at bounding box center [89, 142] width 90 height 38
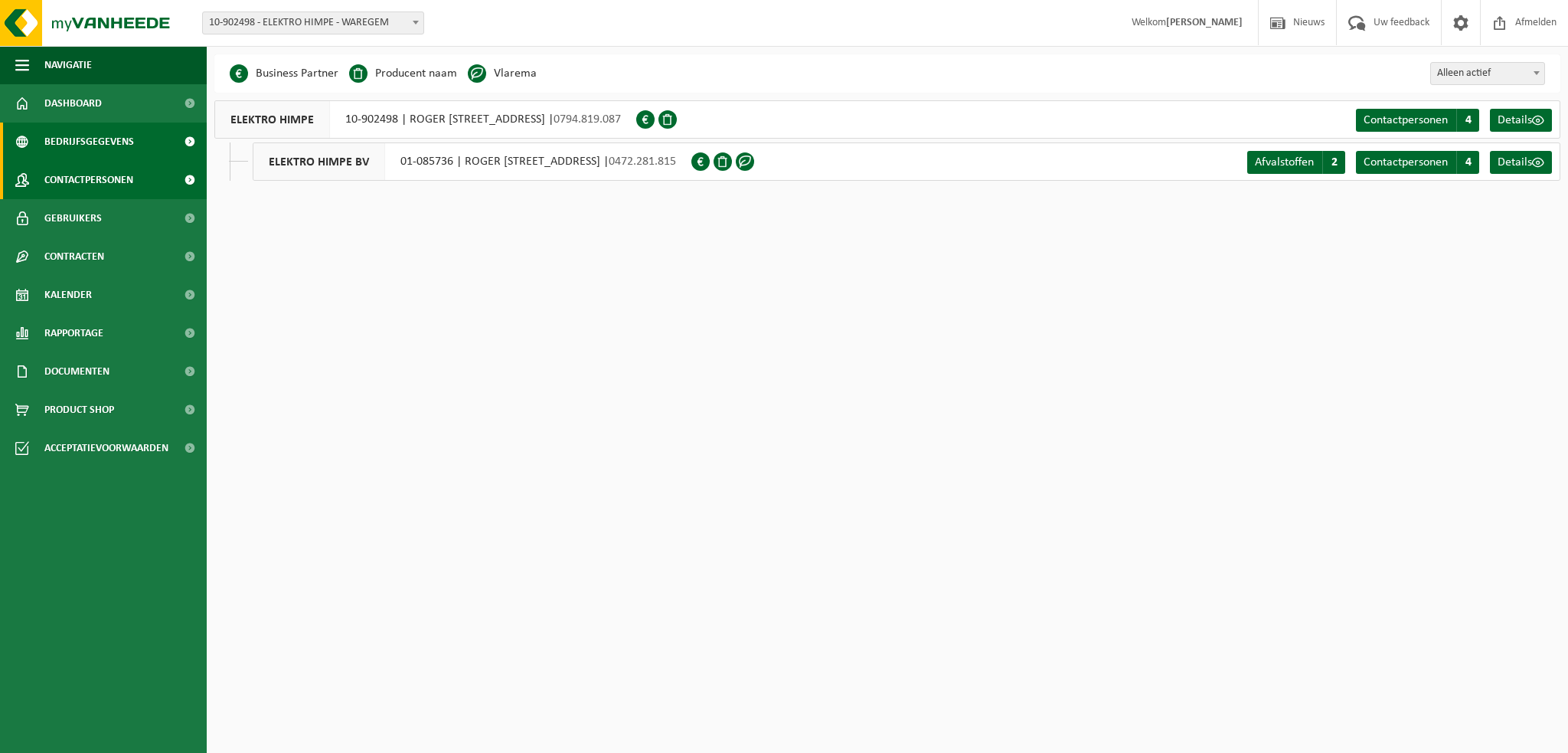
click at [87, 180] on span "Contactpersonen" at bounding box center [89, 180] width 89 height 38
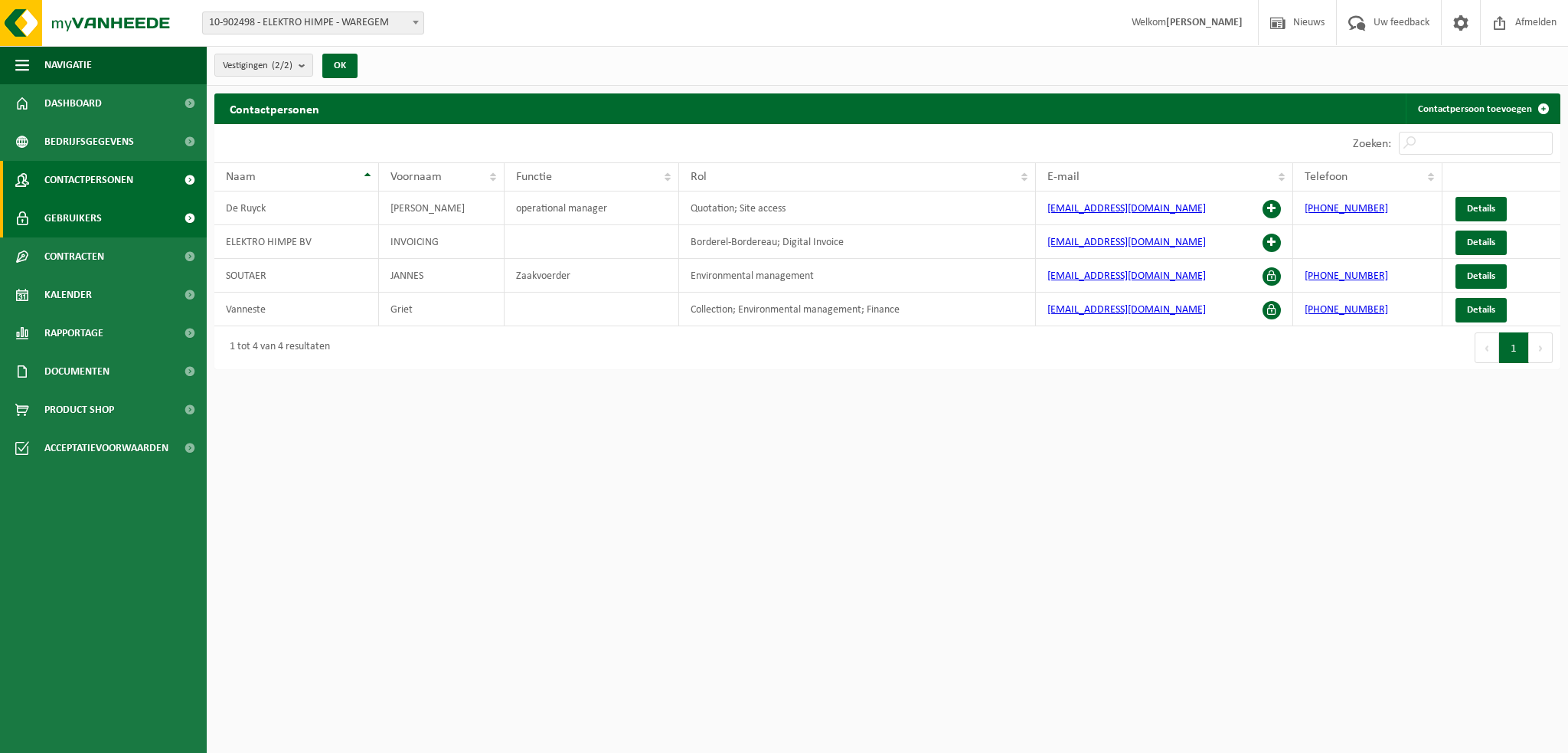
click at [89, 217] on span "Gebruikers" at bounding box center [73, 218] width 57 height 38
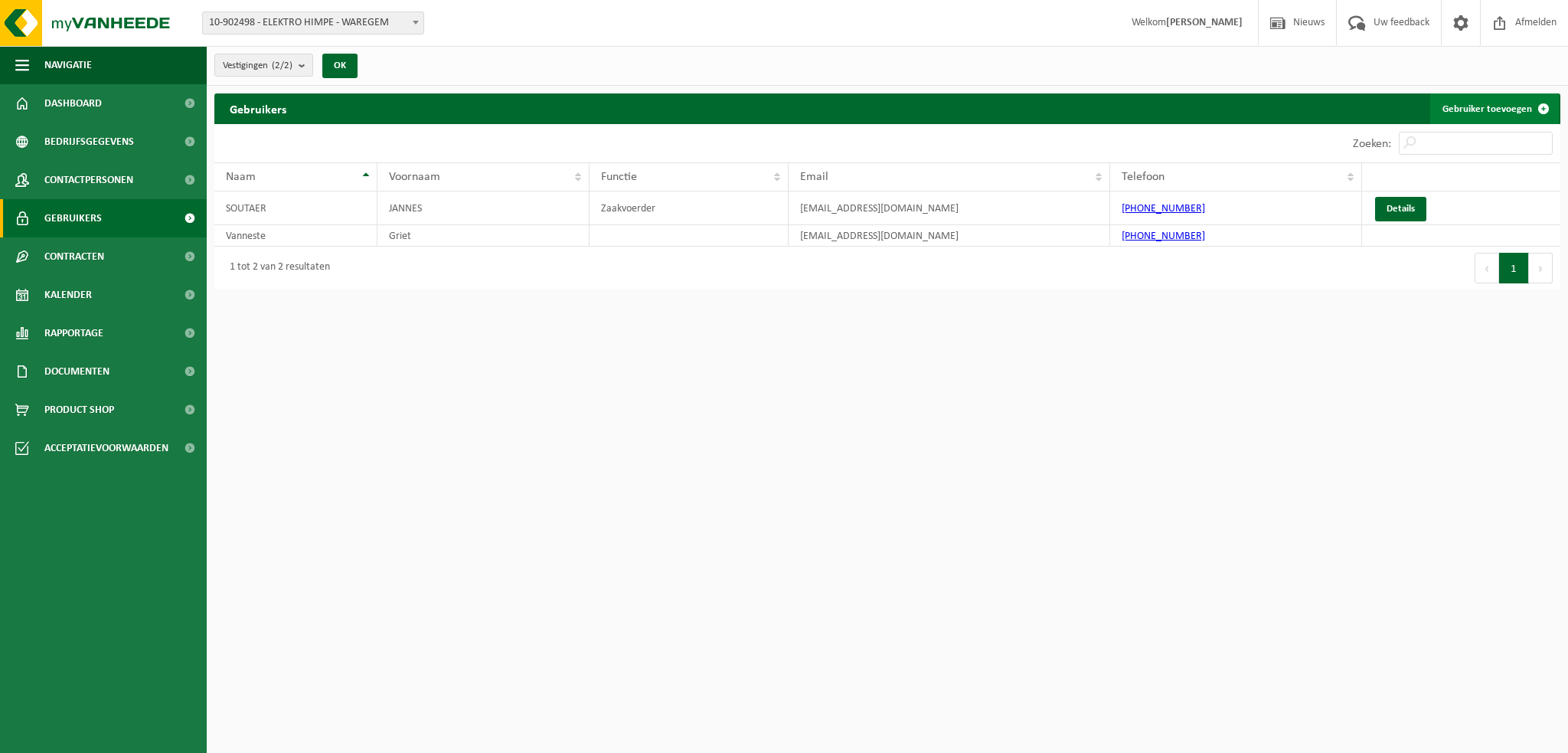
click at [1489, 111] on link "Gebruiker toevoegen" at bounding box center [1494, 108] width 129 height 30
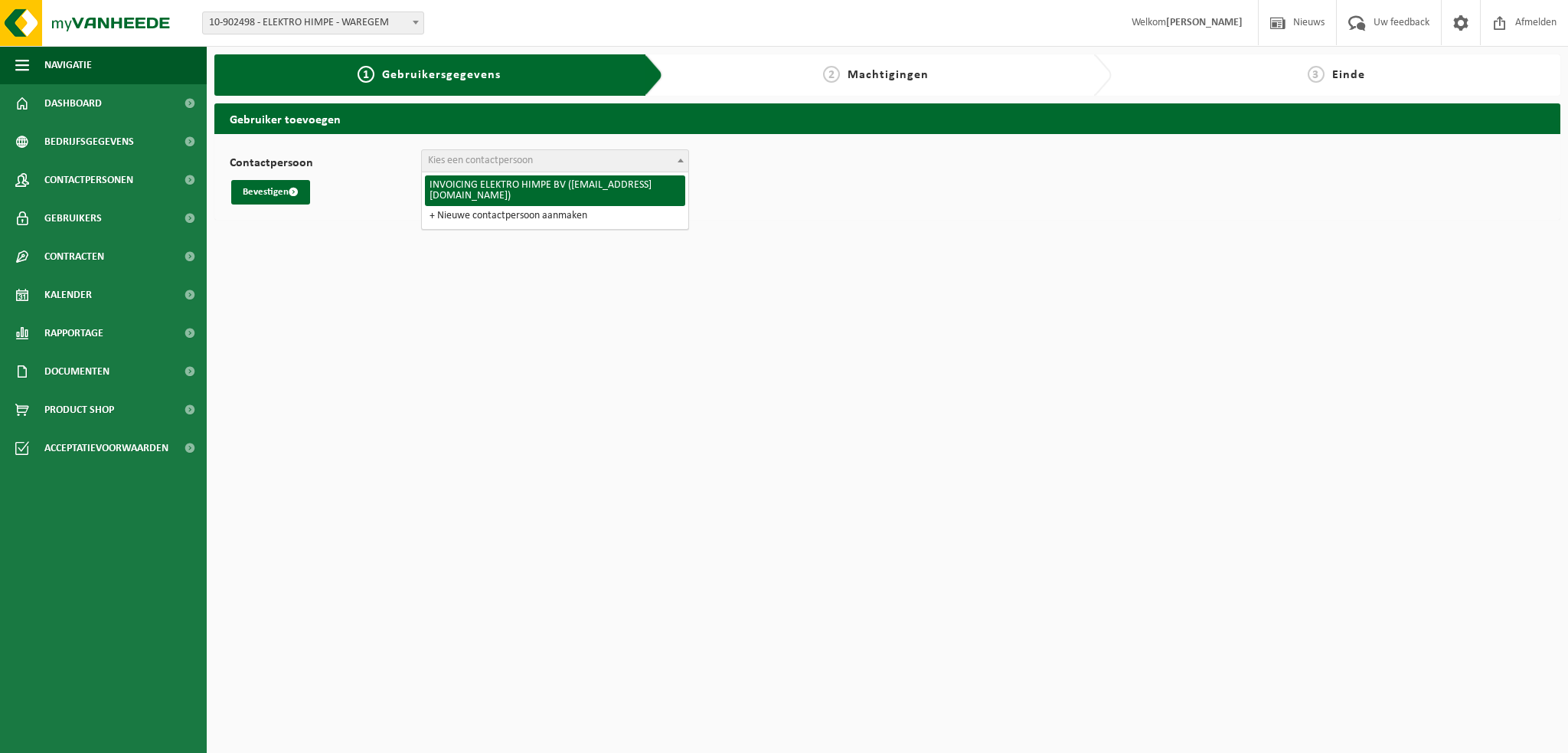
click at [436, 158] on span "Kies een contactpersoon" at bounding box center [481, 160] width 105 height 11
